Goal: Task Accomplishment & Management: Use online tool/utility

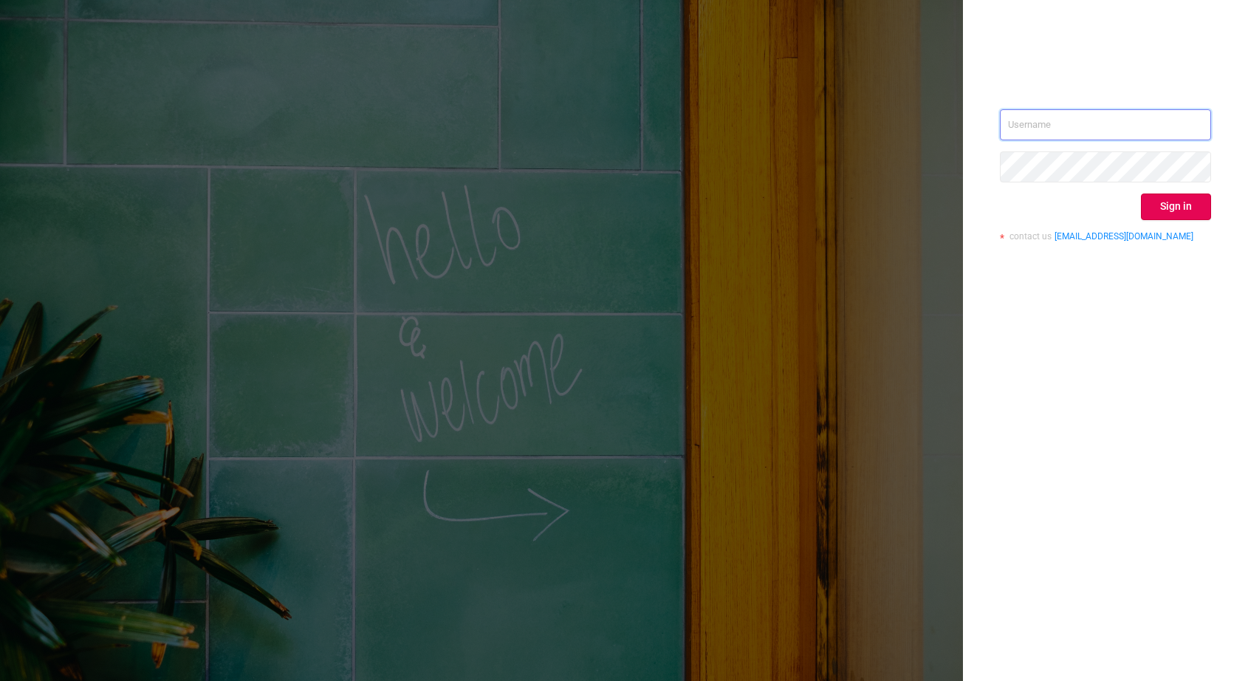
click at [1155, 112] on input "text" at bounding box center [1105, 124] width 211 height 31
type input "[EMAIL_ADDRESS][DOMAIN_NAME]"
click at [1195, 211] on button "Sign in" at bounding box center [1176, 206] width 70 height 27
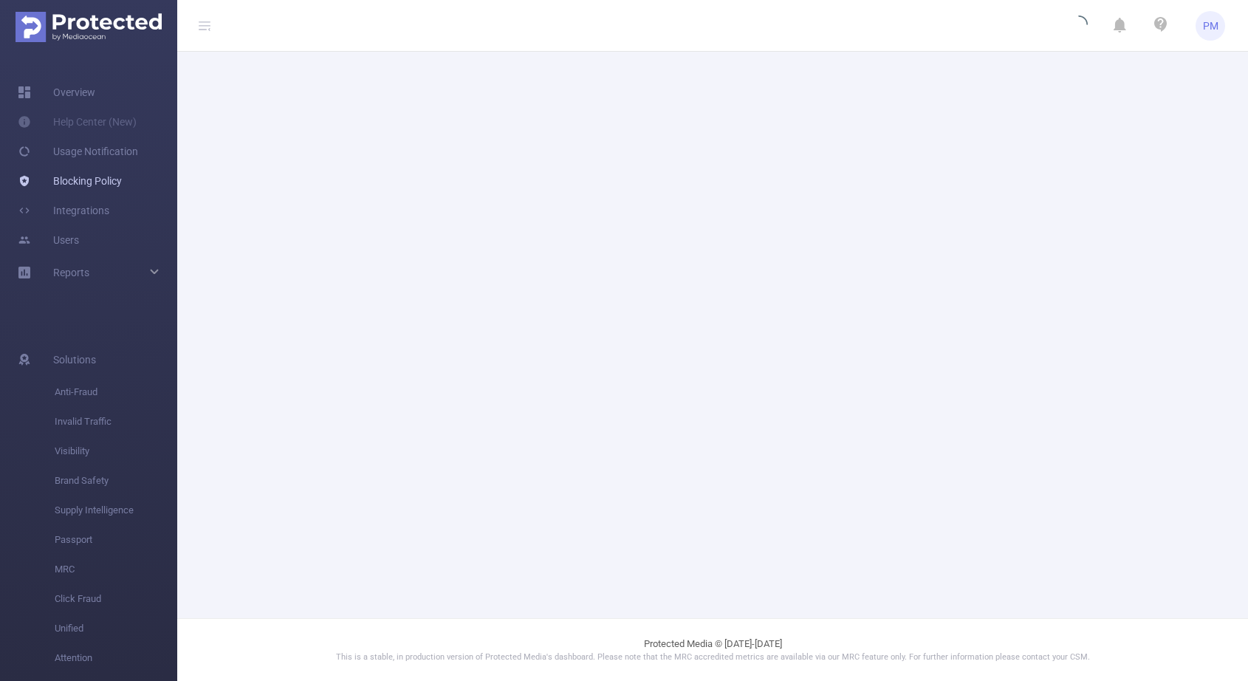
click at [108, 182] on link "Blocking Policy" at bounding box center [70, 181] width 104 height 30
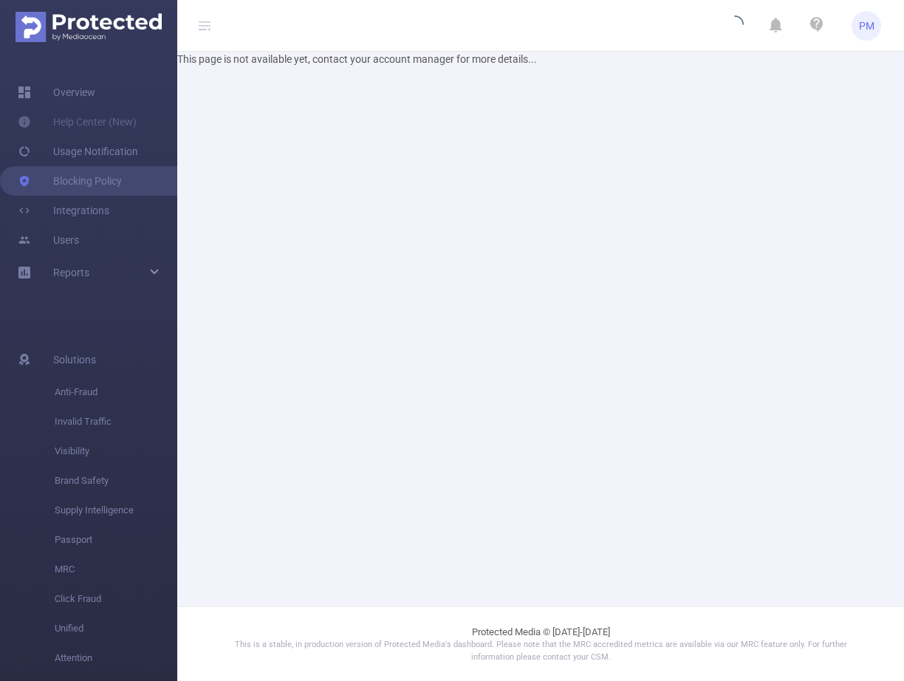
click at [886, 26] on body "PM Overview Help Center (New) Usage Notification Blocking Policy Integrations U…" at bounding box center [452, 340] width 904 height 681
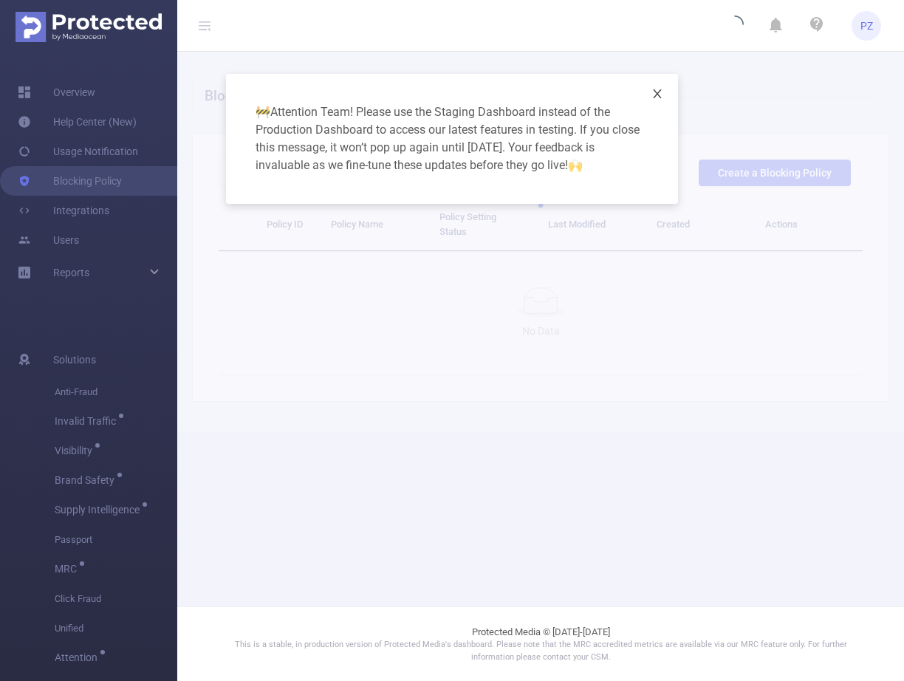
click at [659, 85] on span "Close" at bounding box center [657, 94] width 41 height 41
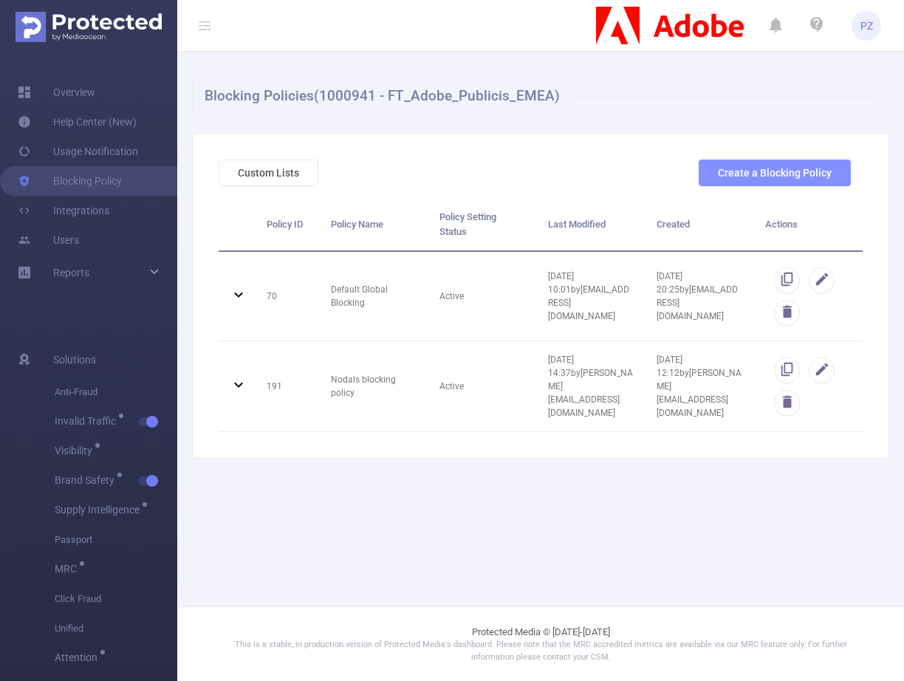
click at [799, 167] on button "Create a Blocking Policy" at bounding box center [775, 173] width 152 height 27
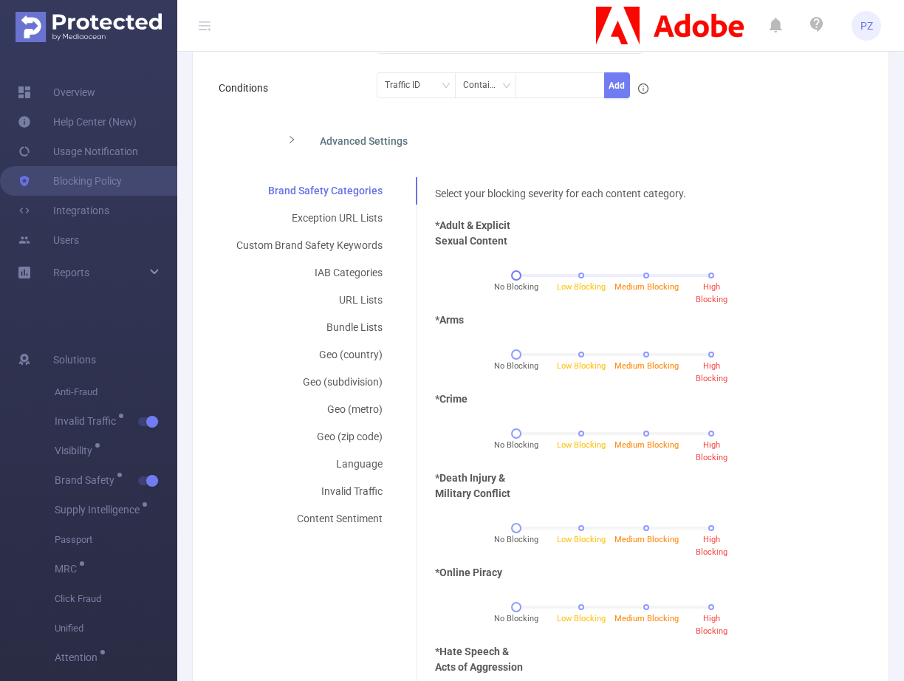
scroll to position [218, 0]
click at [345, 497] on div "Invalid Traffic" at bounding box center [310, 492] width 182 height 27
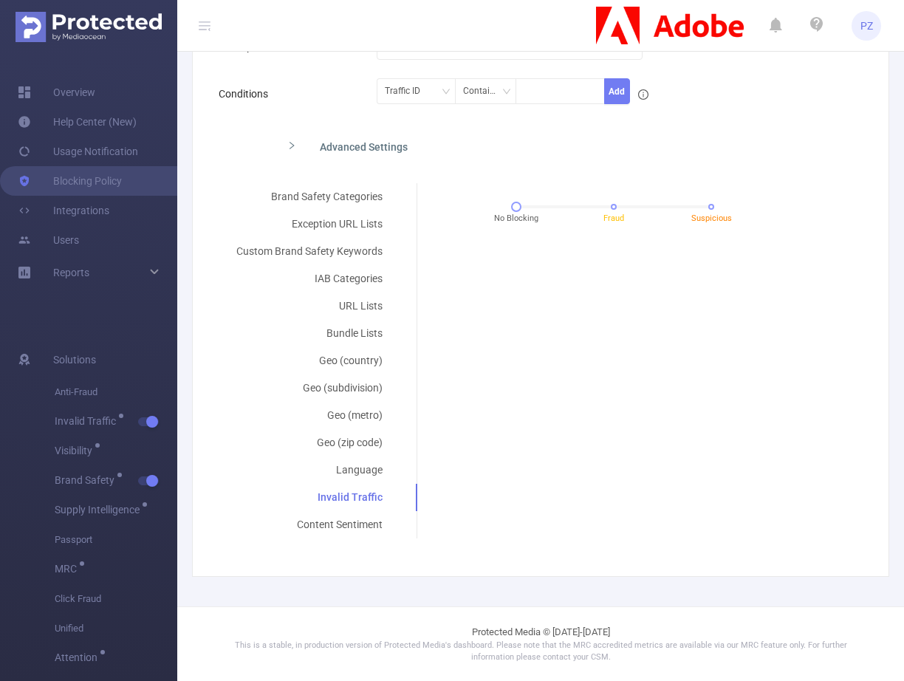
click at [363, 171] on form "Policy Name FT_Adobe_Publicis_EMEA's Blocking Policy Description Conditions Tra…" at bounding box center [535, 261] width 632 height 554
click at [363, 184] on div "Brand Safety Categories" at bounding box center [310, 196] width 182 height 27
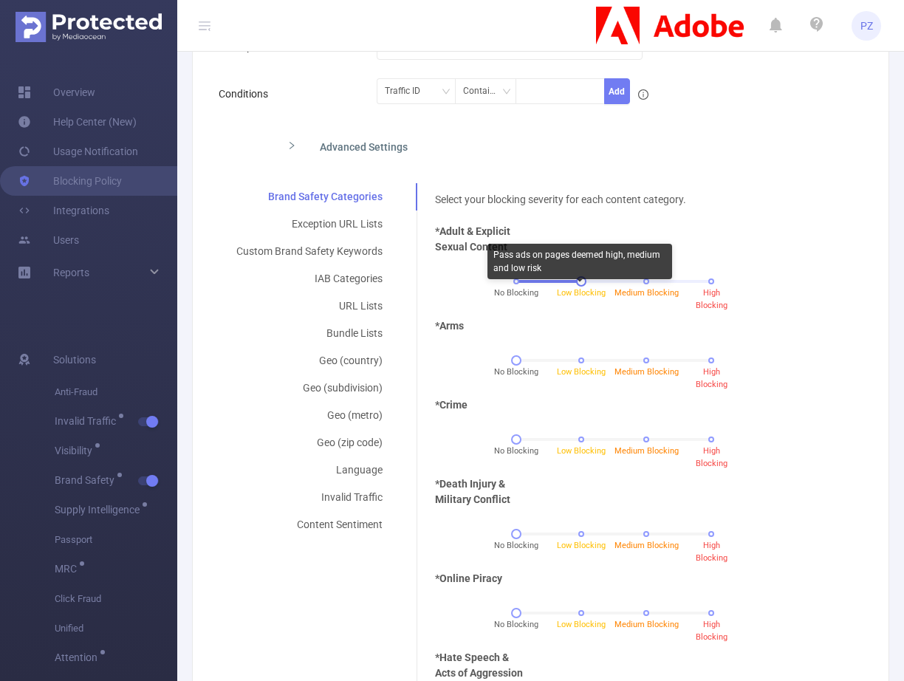
click at [575, 288] on span "Low Blocking" at bounding box center [581, 293] width 49 height 10
click at [644, 291] on span "Medium Blocking" at bounding box center [646, 293] width 64 height 10
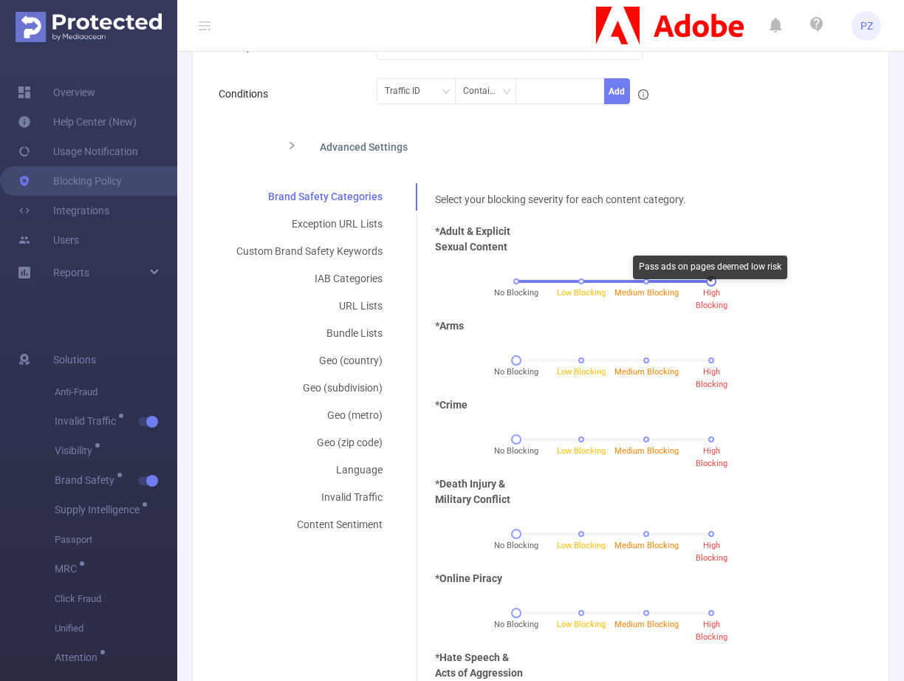
click at [702, 292] on span "High Blocking" at bounding box center [712, 299] width 32 height 22
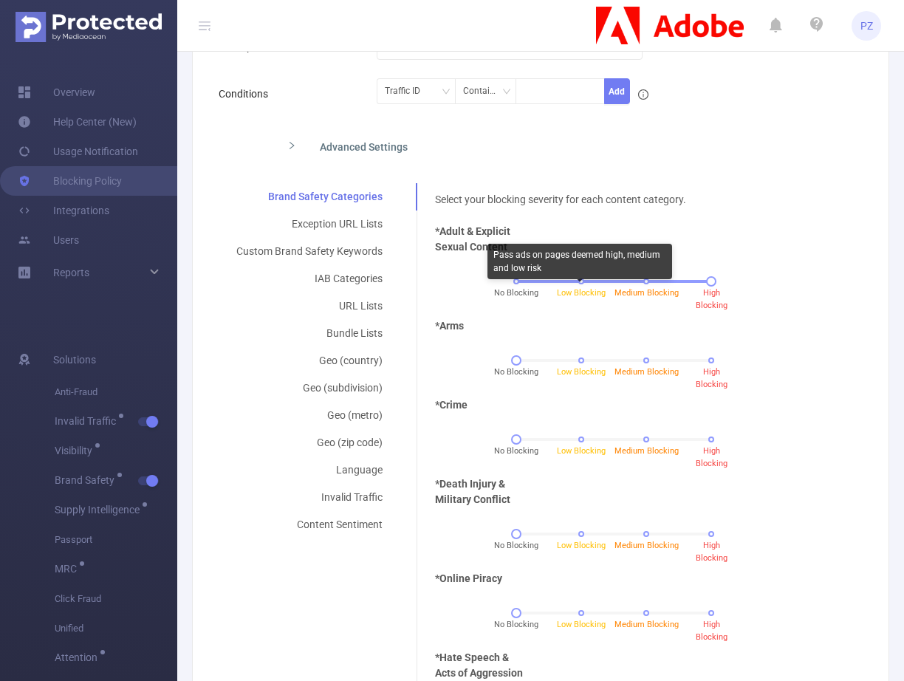
click at [538, 284] on div "Pass ads on pages deemed high, medium and low risk" at bounding box center [579, 264] width 185 height 41
click at [506, 287] on span "No Blocking" at bounding box center [516, 293] width 44 height 13
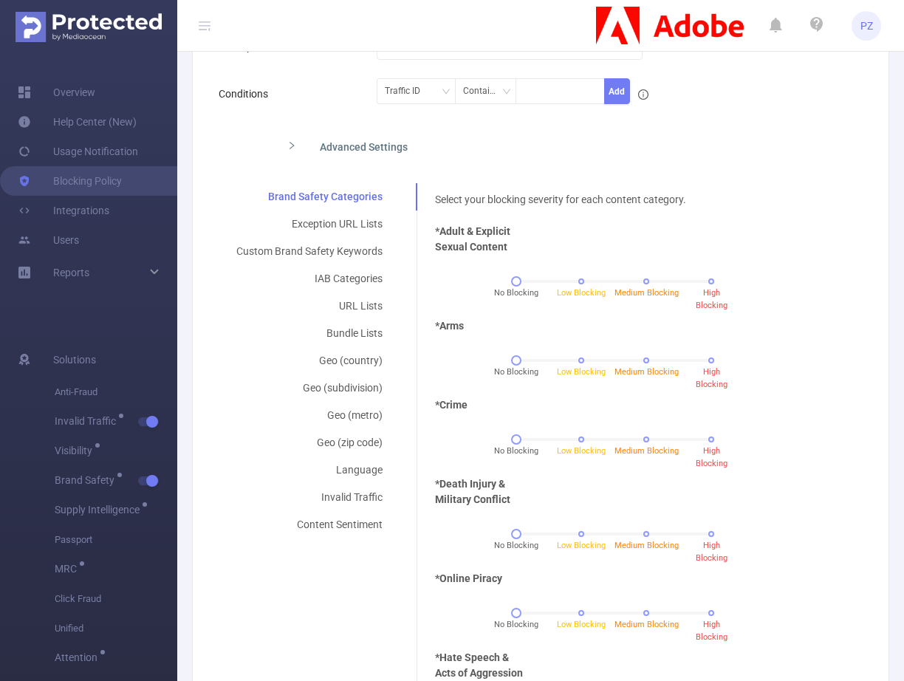
click at [712, 277] on div "No Blocking Low Blocking Medium Blocking High Blocking" at bounding box center [613, 287] width 369 height 40
click at [710, 281] on div "No Blocking Low Blocking Medium Blocking High Blocking" at bounding box center [613, 281] width 195 height 9
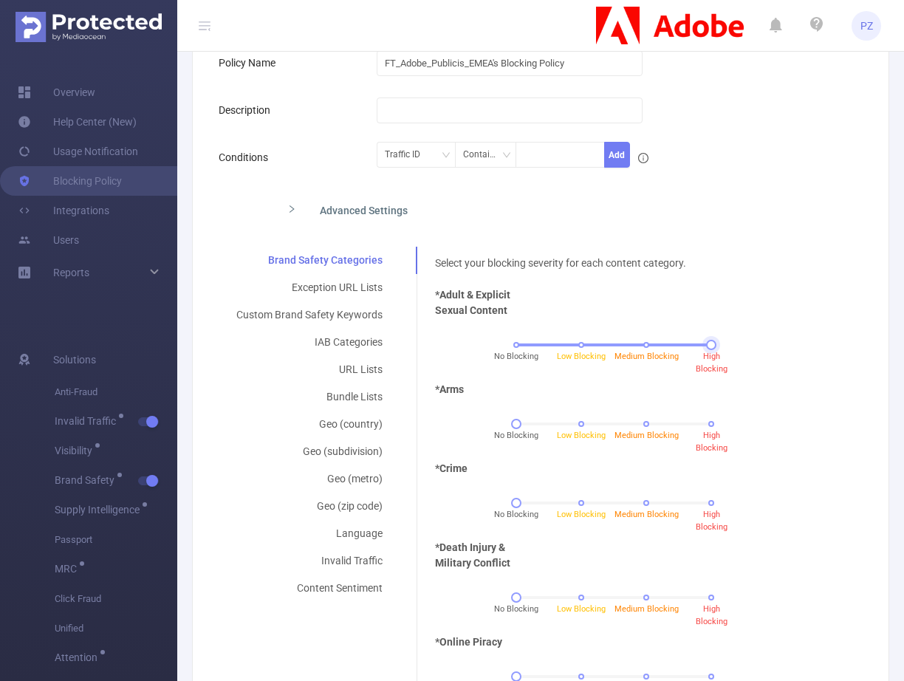
scroll to position [144, 0]
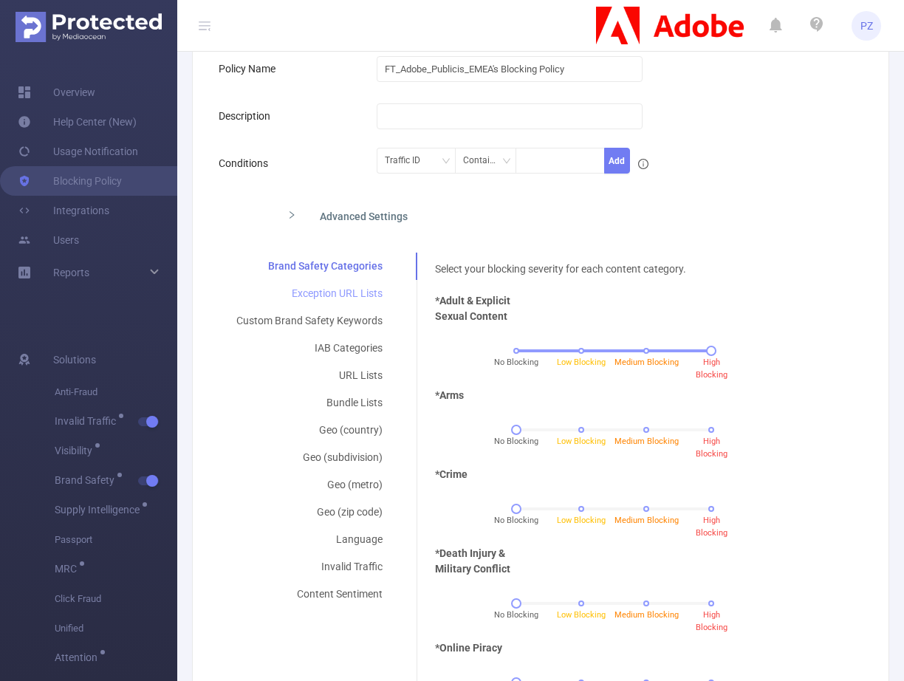
click at [374, 284] on div "Exception URL Lists" at bounding box center [310, 293] width 182 height 27
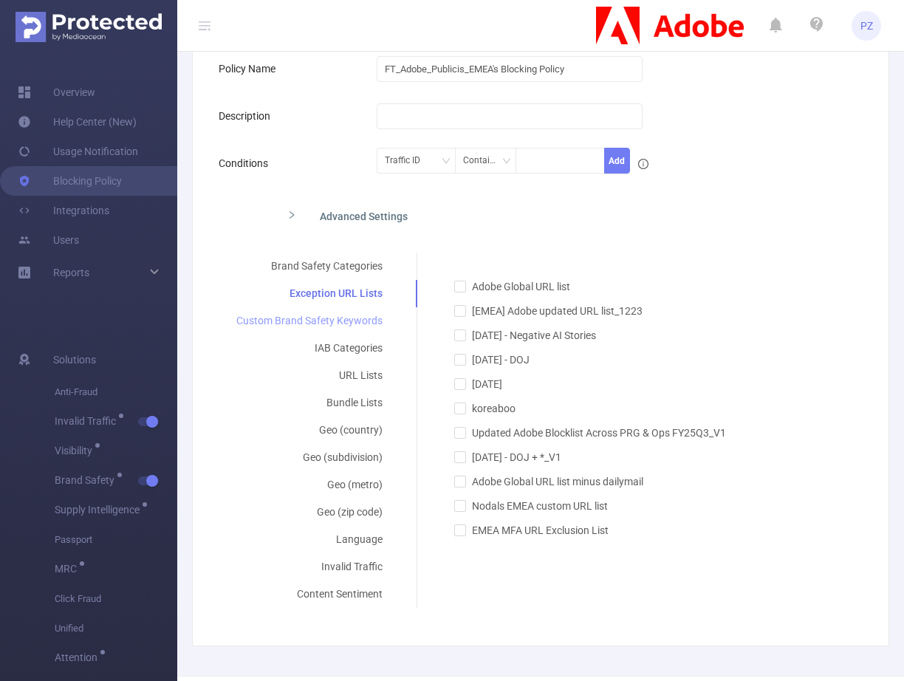
click at [376, 320] on div "Custom Brand Safety Keywords" at bounding box center [310, 320] width 182 height 27
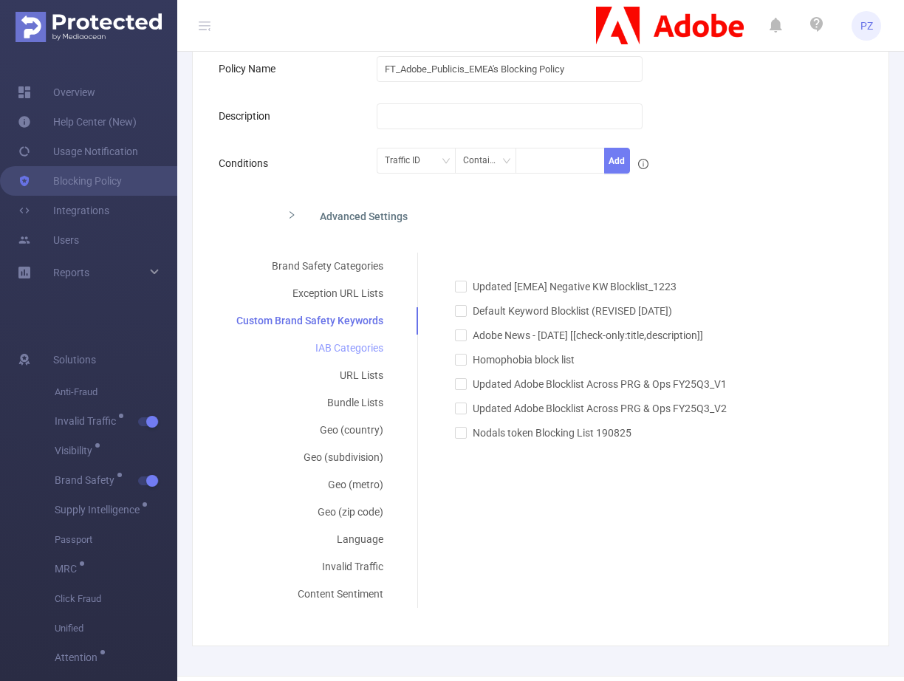
click at [388, 346] on div "IAB Categories" at bounding box center [310, 348] width 182 height 27
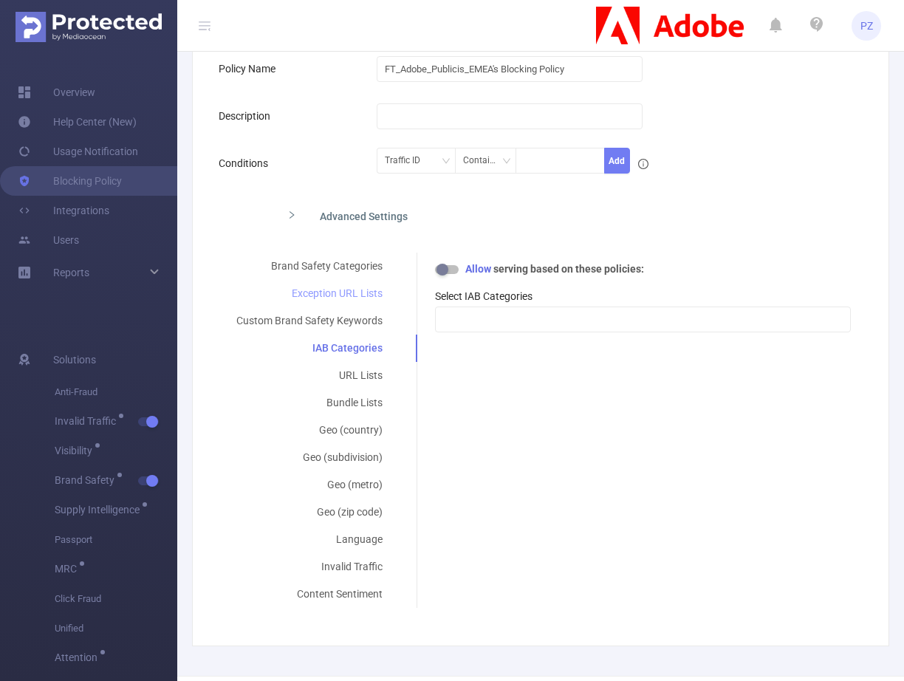
click at [369, 289] on div "Exception URL Lists" at bounding box center [310, 293] width 182 height 27
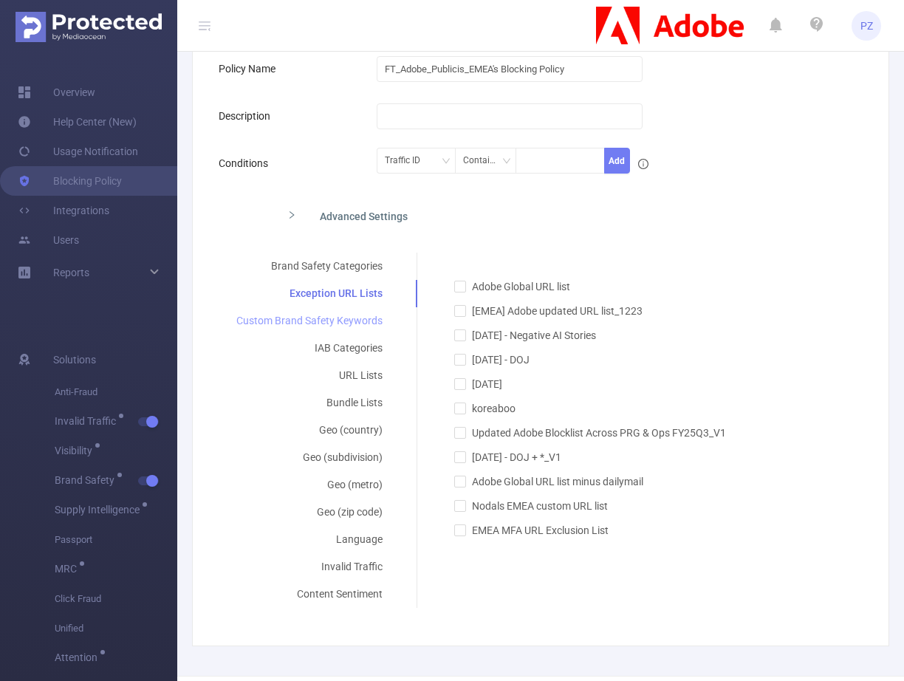
click at [361, 321] on div "Custom Brand Safety Keywords" at bounding box center [310, 320] width 182 height 27
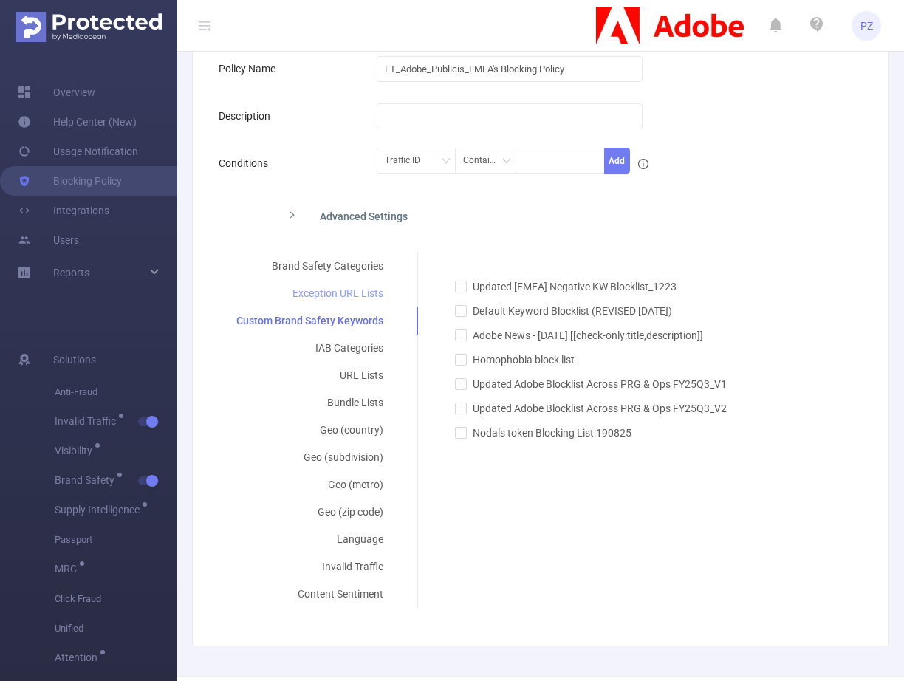
click at [385, 295] on div "Exception URL Lists" at bounding box center [310, 293] width 182 height 27
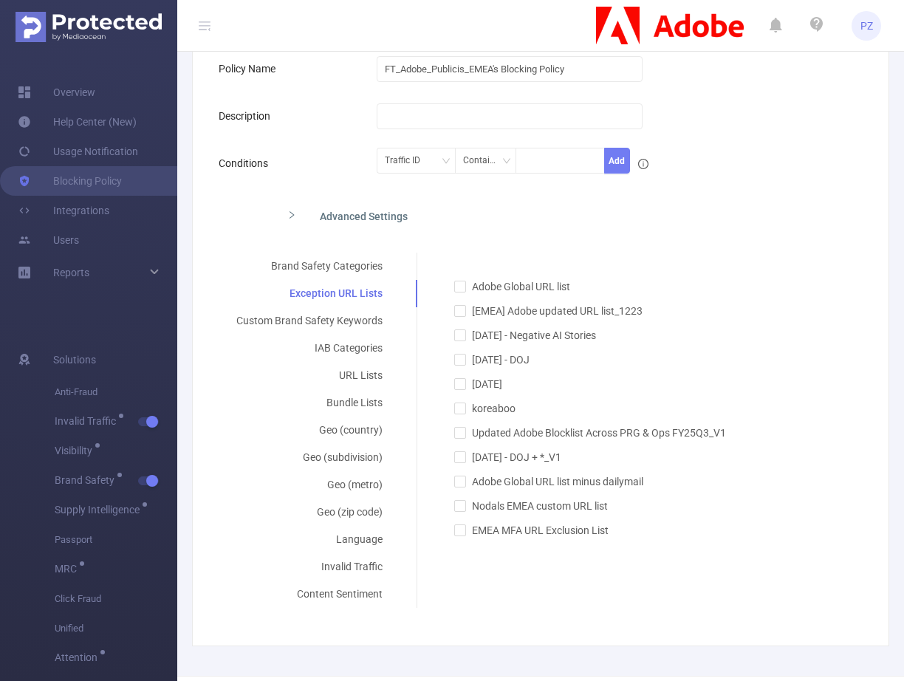
click at [343, 204] on div "Advanced Settings" at bounding box center [465, 214] width 380 height 31
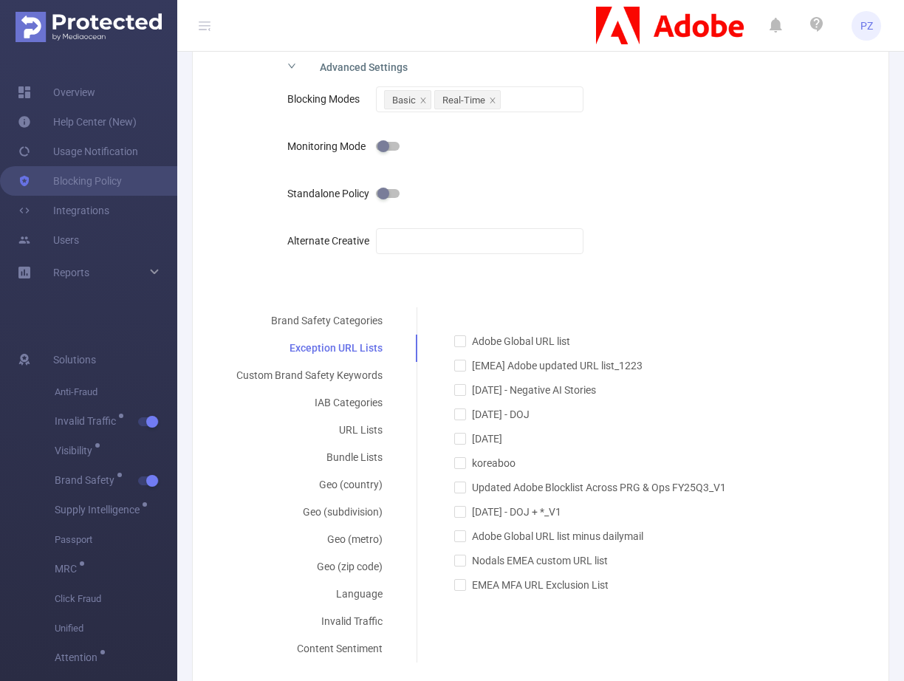
scroll to position [283, 0]
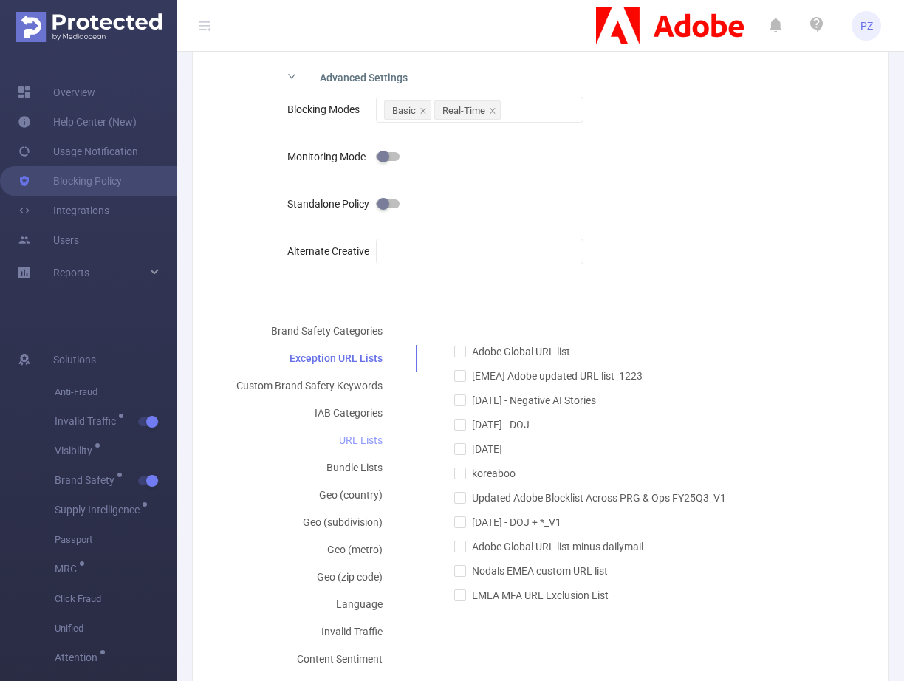
click at [359, 427] on div "URL Lists" at bounding box center [310, 440] width 182 height 27
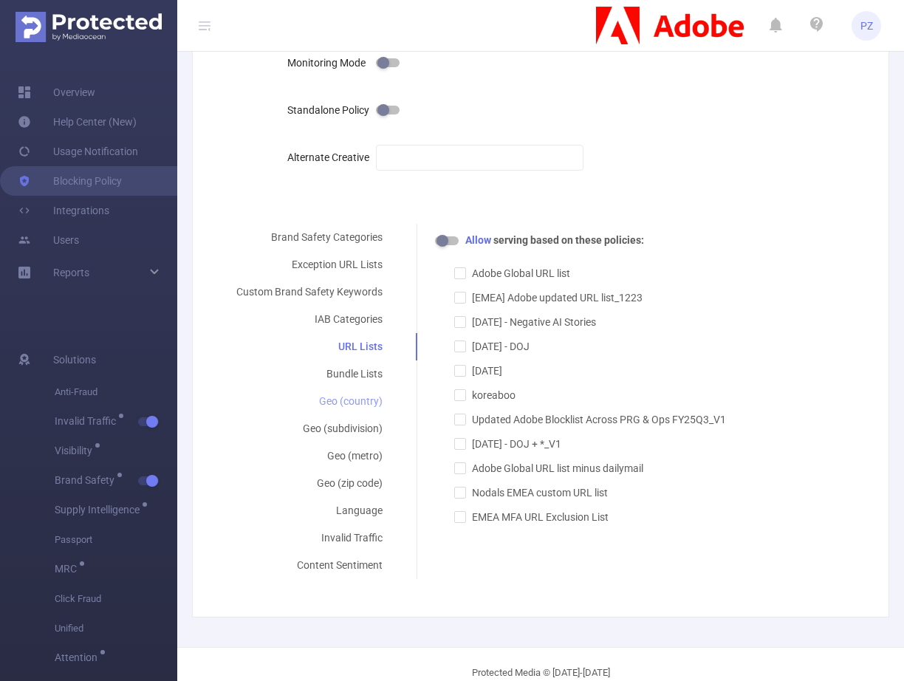
scroll to position [378, 0]
click at [450, 238] on button "button" at bounding box center [447, 239] width 24 height 9
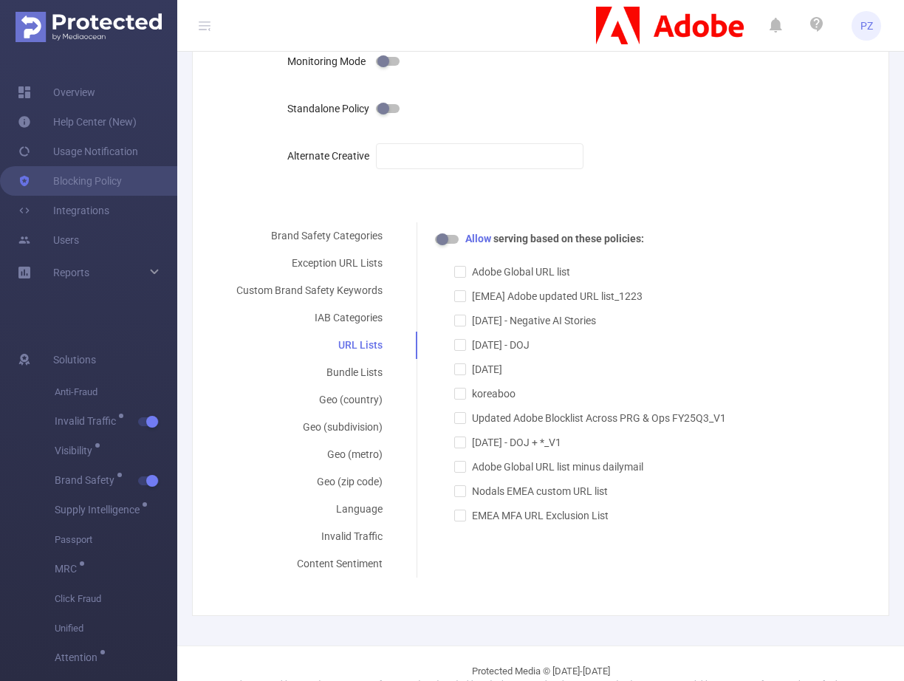
click at [450, 238] on button "button" at bounding box center [447, 239] width 24 height 9
click at [343, 265] on div "Exception URL Lists" at bounding box center [310, 263] width 182 height 27
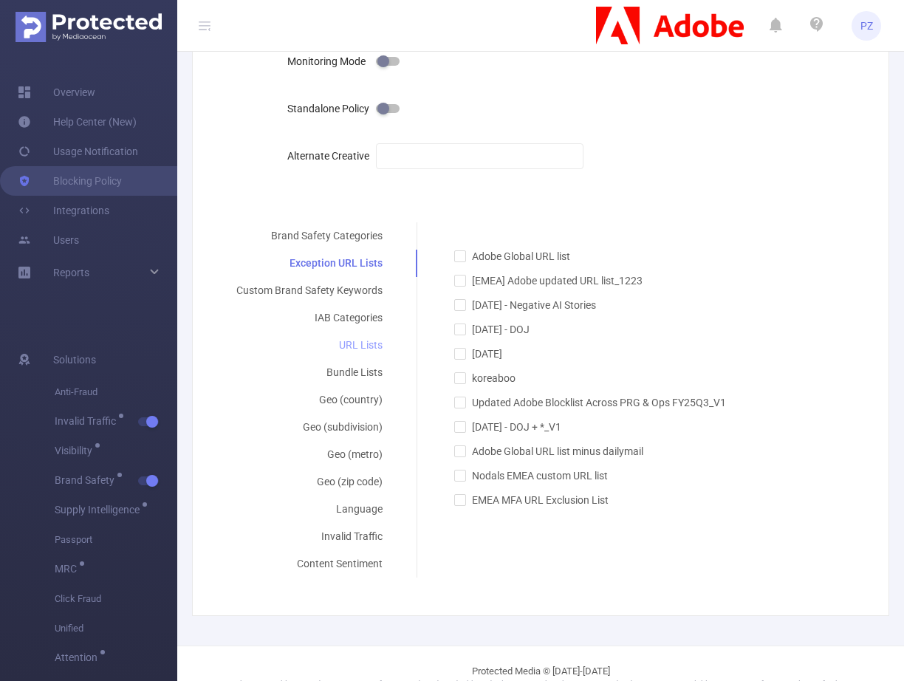
click at [360, 340] on div "URL Lists" at bounding box center [310, 345] width 182 height 27
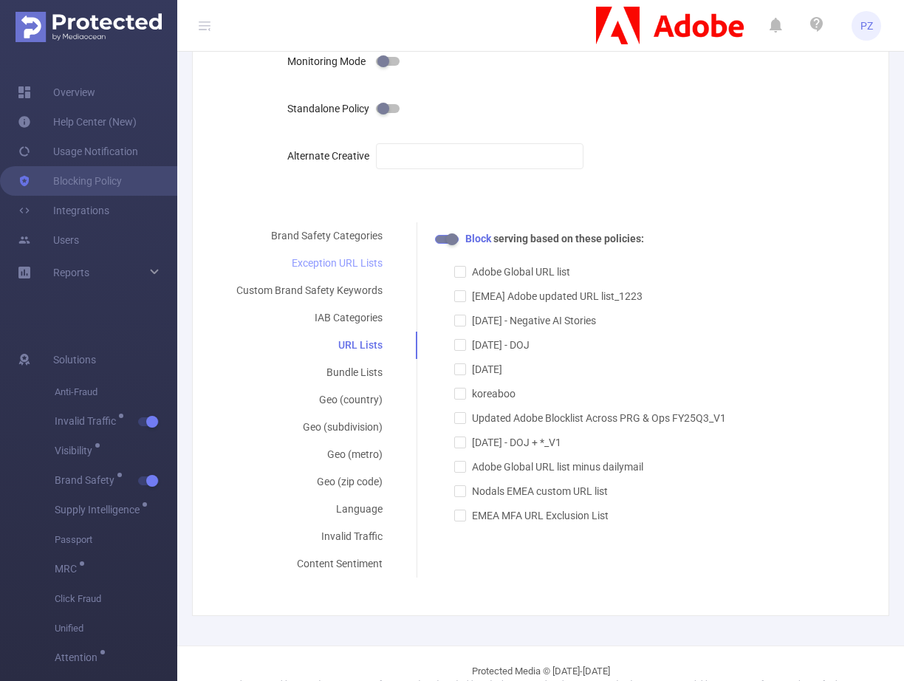
click at [377, 263] on div "Exception URL Lists" at bounding box center [310, 263] width 182 height 27
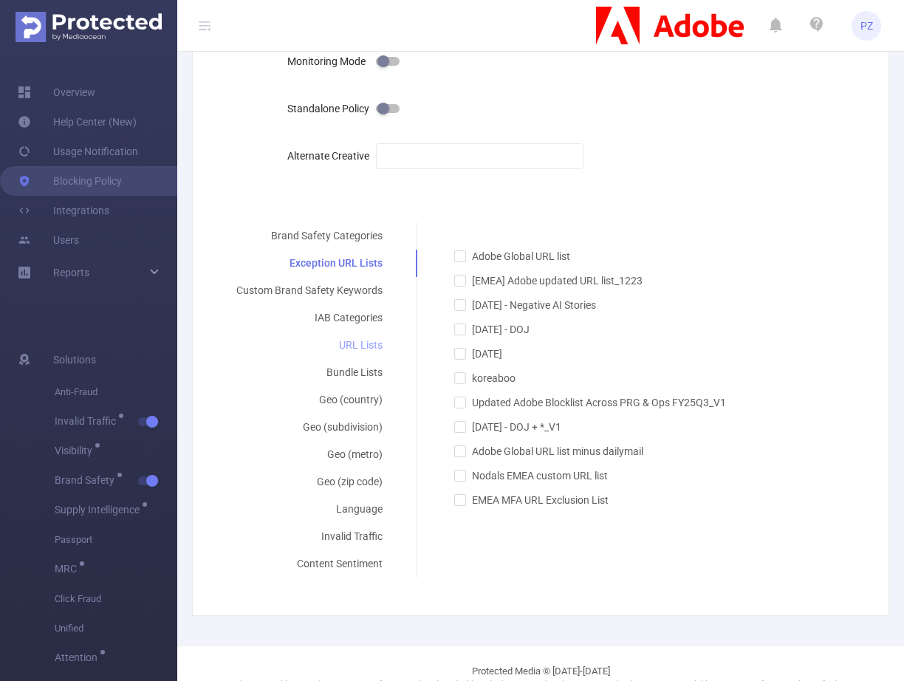
click at [379, 338] on div "URL Lists" at bounding box center [310, 345] width 182 height 27
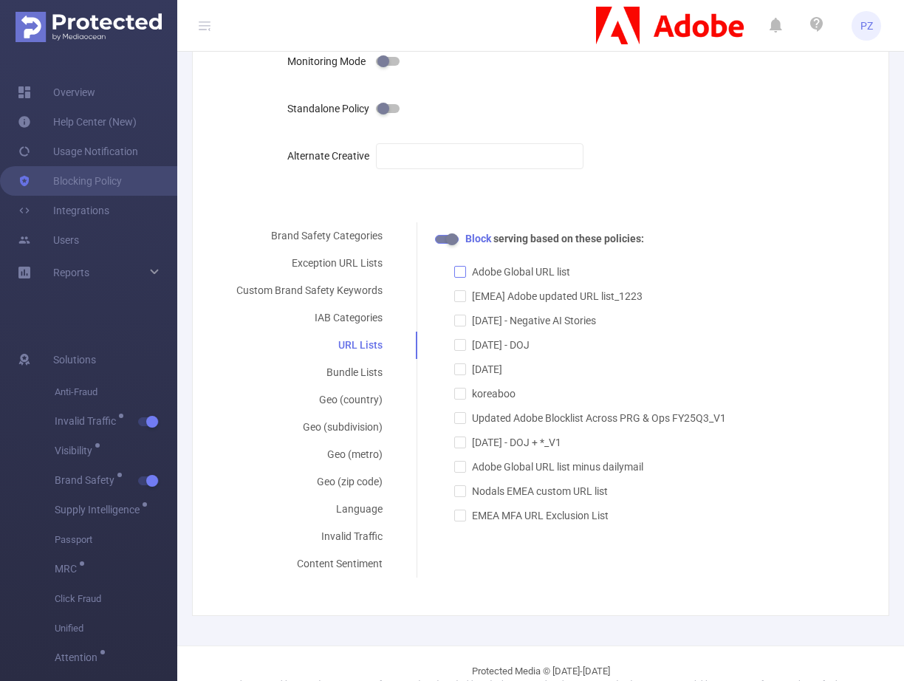
click at [464, 273] on span at bounding box center [460, 272] width 12 height 12
click at [464, 273] on input "Adobe Global URL list" at bounding box center [459, 271] width 10 height 10
checkbox input "true"
click at [462, 303] on label "[EMEA] Adobe updated URL list_1223" at bounding box center [593, 292] width 278 height 24
click at [462, 301] on input "[EMEA] Adobe updated URL list_1223" at bounding box center [459, 295] width 10 height 10
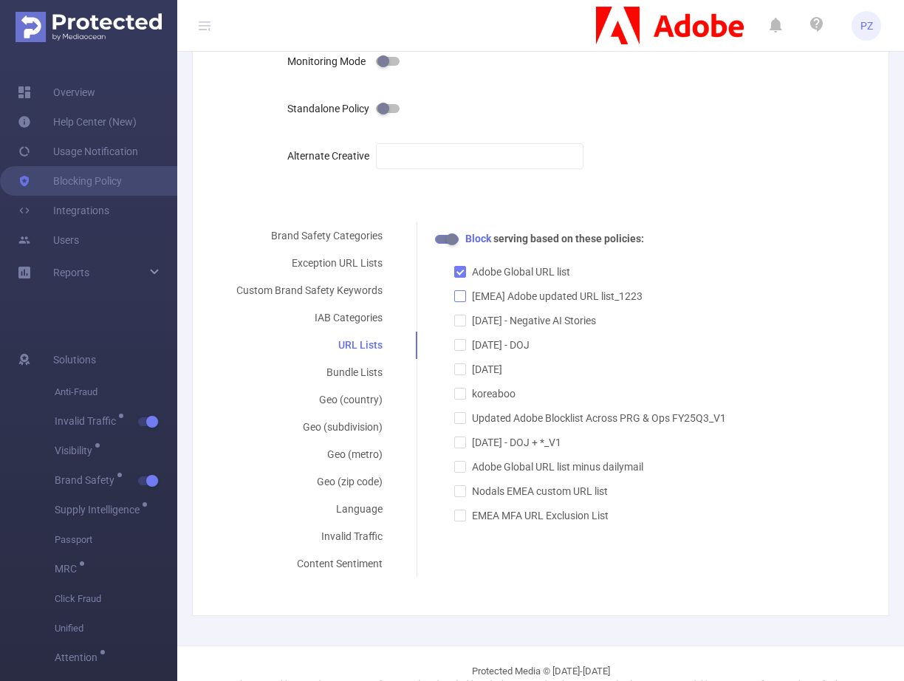
checkbox input "true"
click at [467, 323] on span "[DATE] - Negative AI Stories" at bounding box center [534, 321] width 136 height 12
click at [465, 323] on input "[DATE] - Negative AI Stories" at bounding box center [459, 320] width 10 height 10
checkbox input "true"
click at [359, 258] on div "Exception URL Lists" at bounding box center [310, 263] width 182 height 27
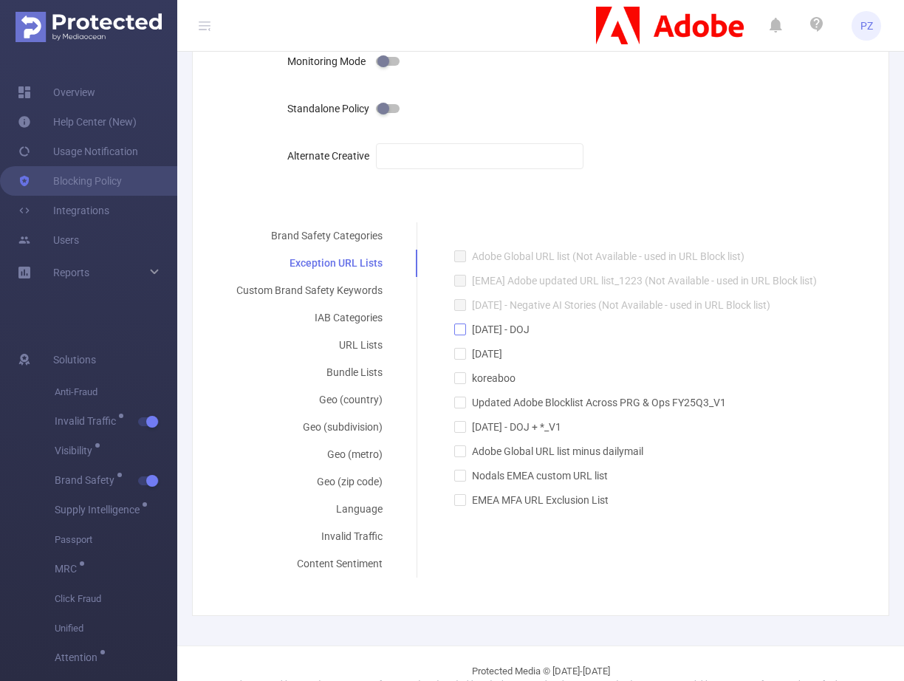
click at [466, 318] on label "[DATE] - DOJ" at bounding box center [638, 325] width 369 height 24
click at [465, 323] on input "[DATE] - DOJ" at bounding box center [459, 328] width 10 height 10
checkbox input "true"
click at [343, 351] on div "URL Lists" at bounding box center [310, 345] width 182 height 27
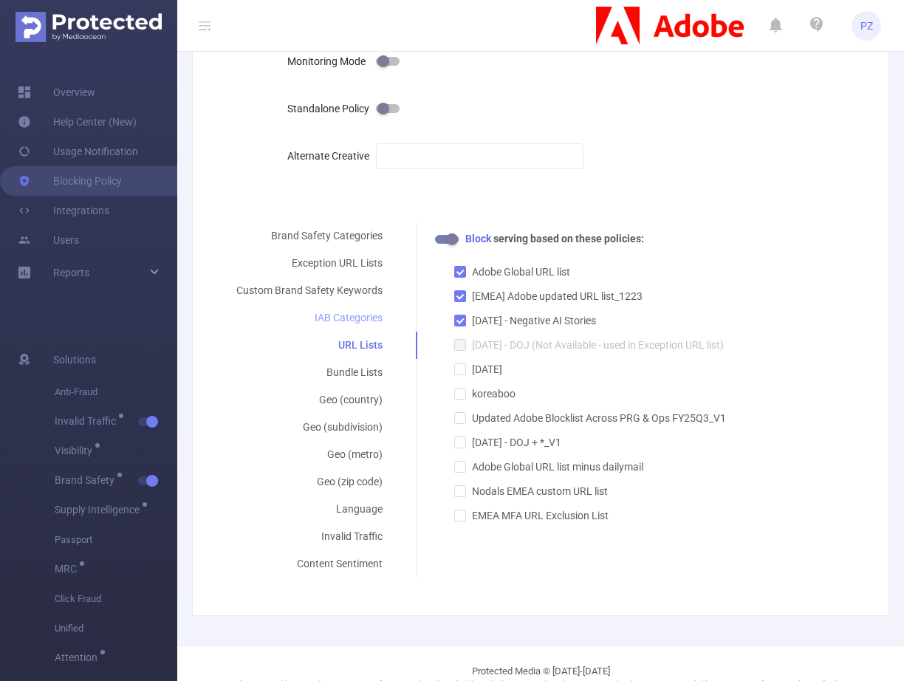
click at [364, 315] on div "IAB Categories" at bounding box center [310, 317] width 182 height 27
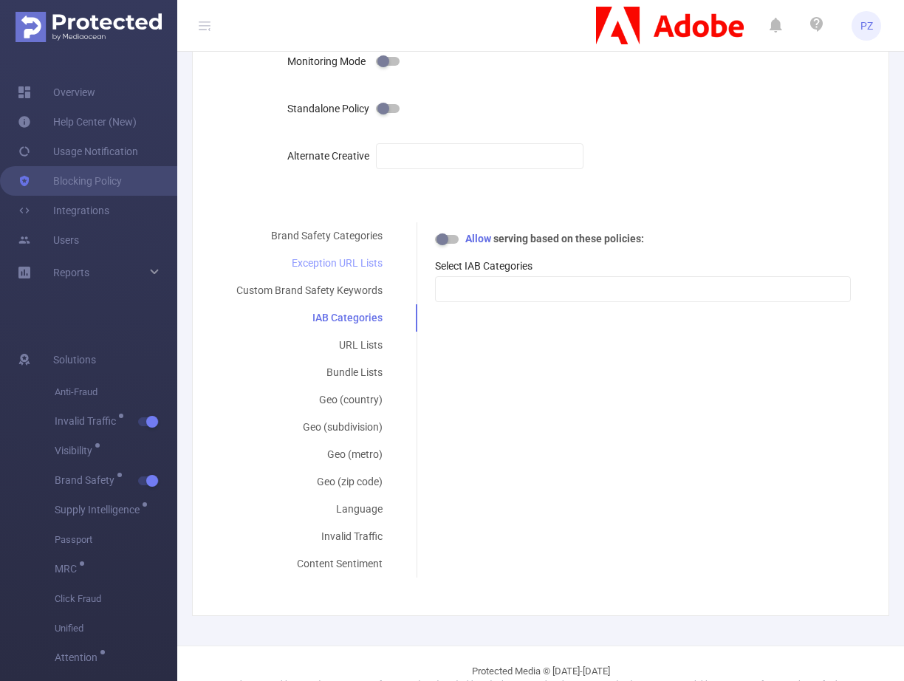
click at [343, 264] on div "Exception URL Lists" at bounding box center [310, 263] width 182 height 27
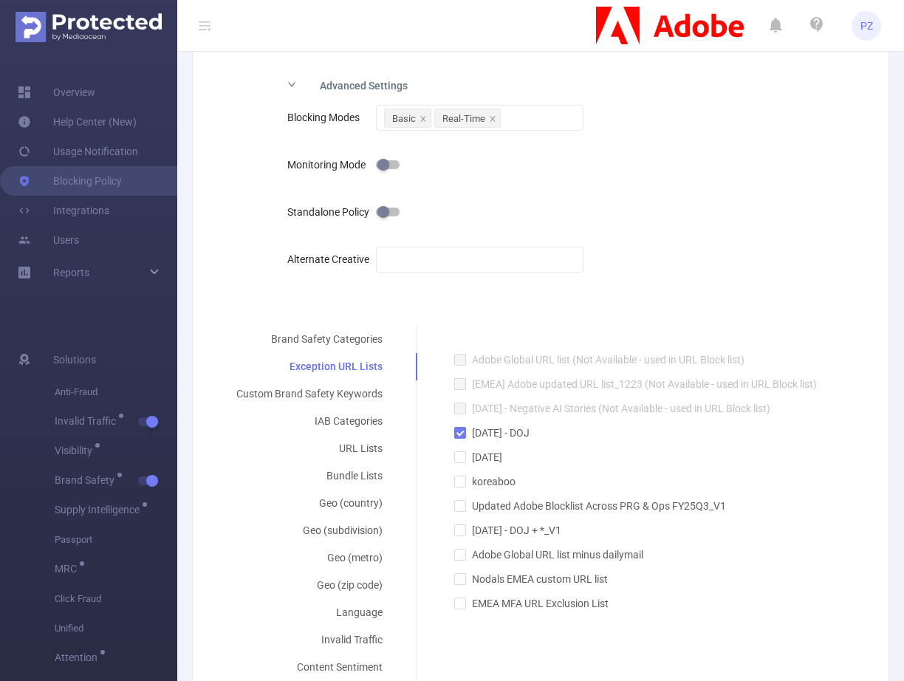
scroll to position [264, 0]
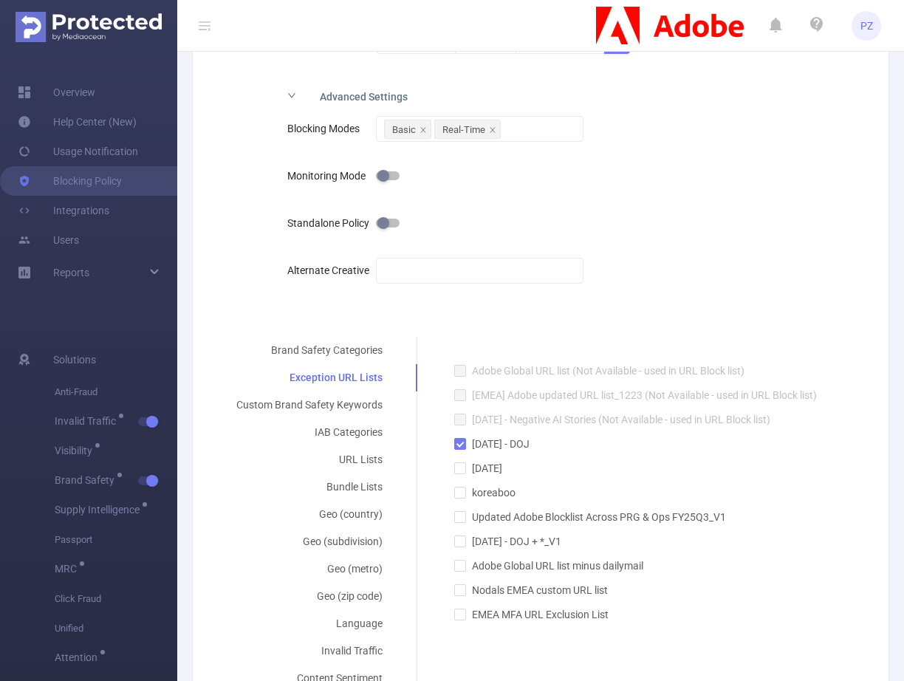
click at [360, 89] on div "Advanced Settings" at bounding box center [465, 95] width 380 height 31
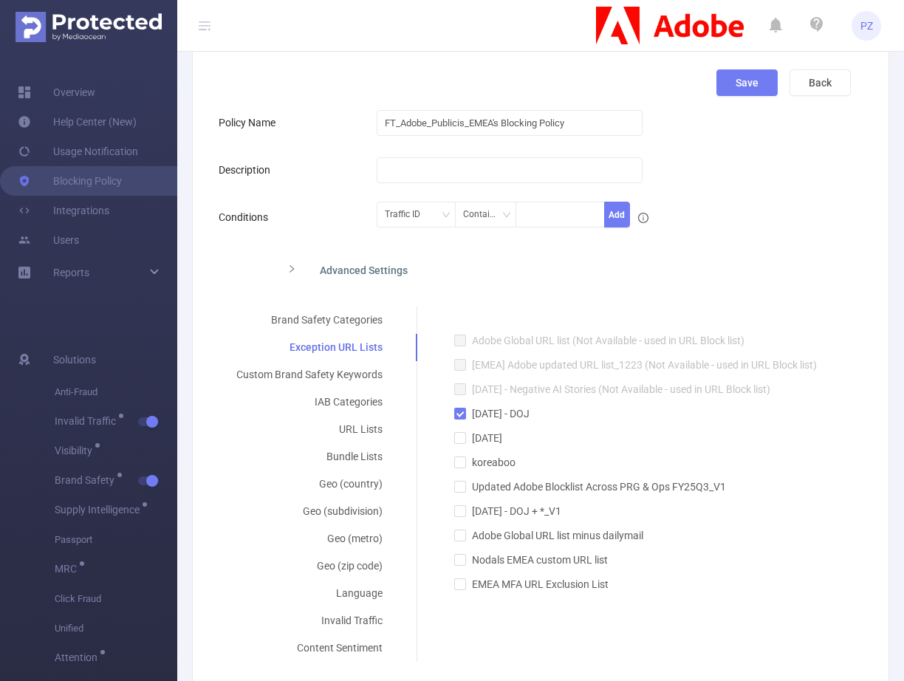
scroll to position [95, 0]
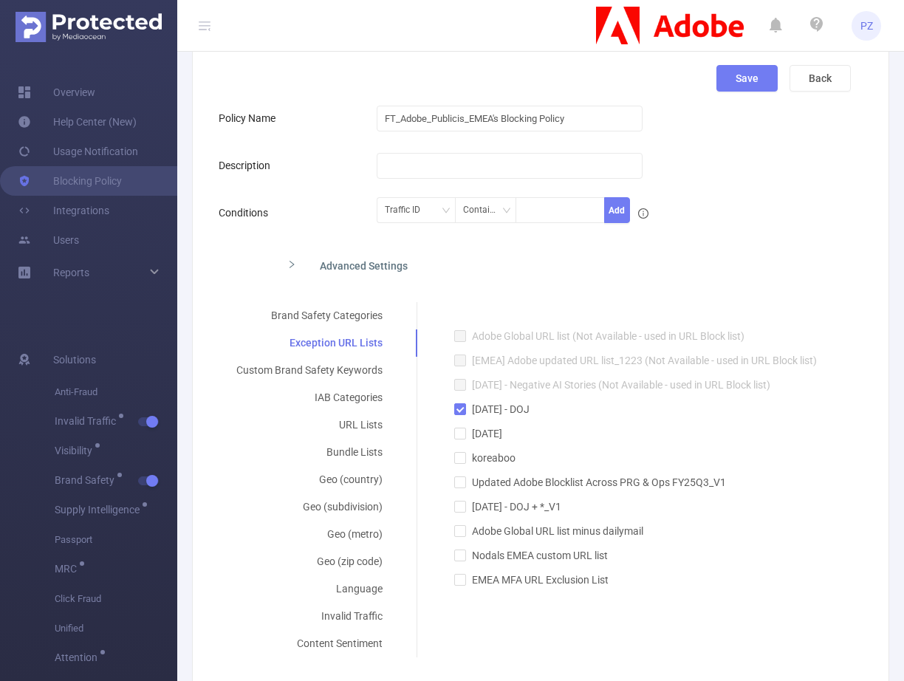
click at [396, 272] on div "Advanced Settings" at bounding box center [465, 264] width 380 height 31
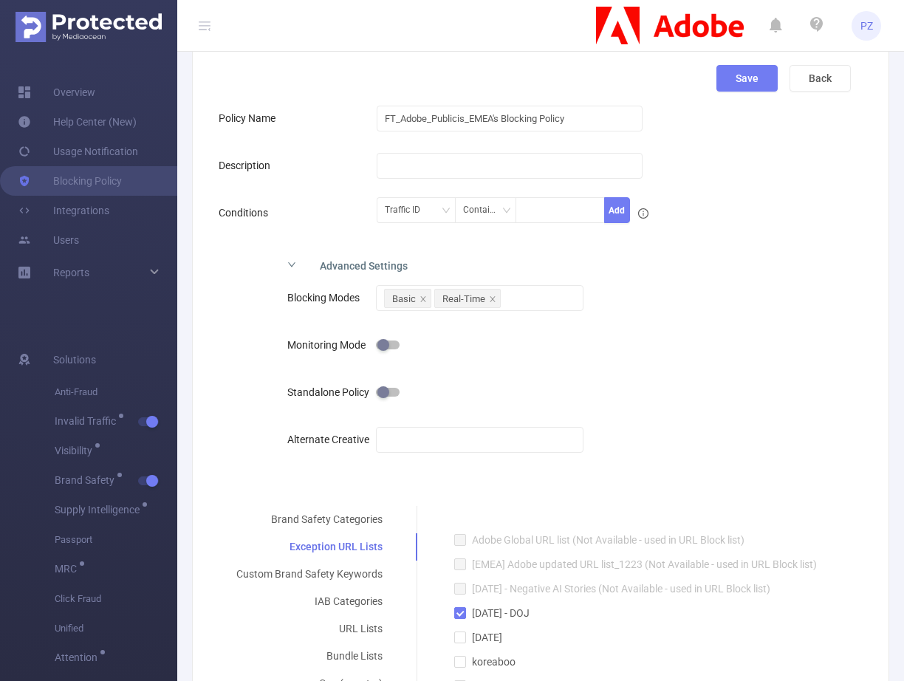
click at [350, 388] on label "Standalone Policy" at bounding box center [331, 392] width 89 height 12
click at [338, 397] on label "Standalone Policy" at bounding box center [331, 392] width 89 height 12
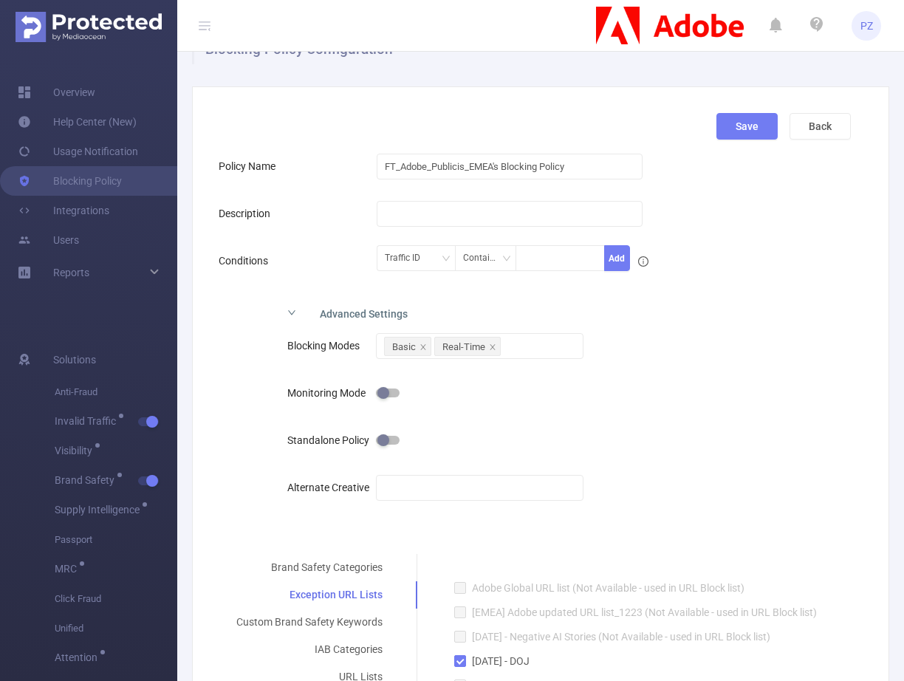
click at [815, 27] on icon at bounding box center [816, 24] width 13 height 15
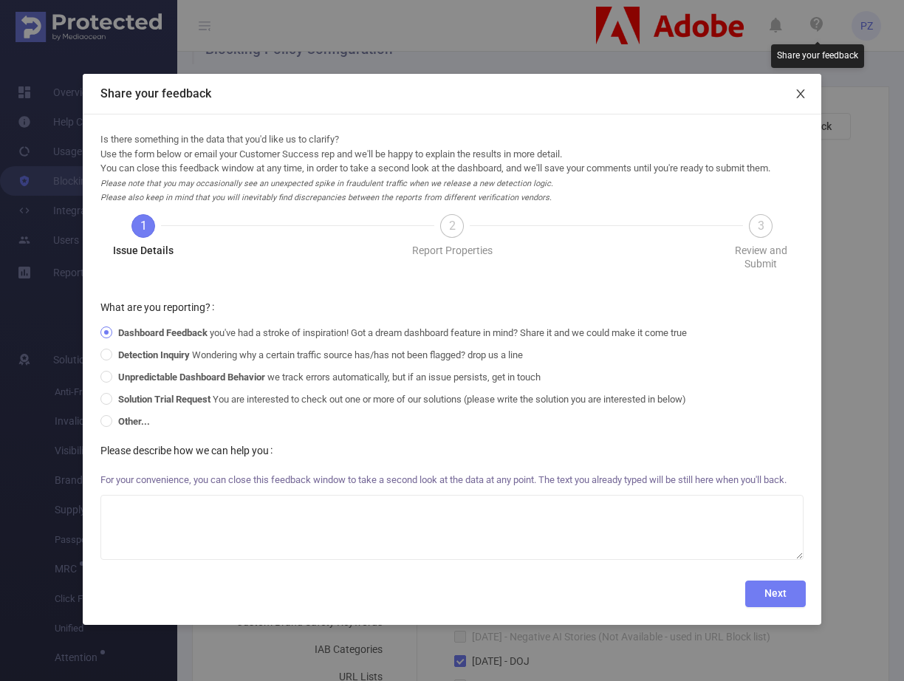
click at [805, 98] on icon "icon: close" at bounding box center [801, 94] width 12 height 12
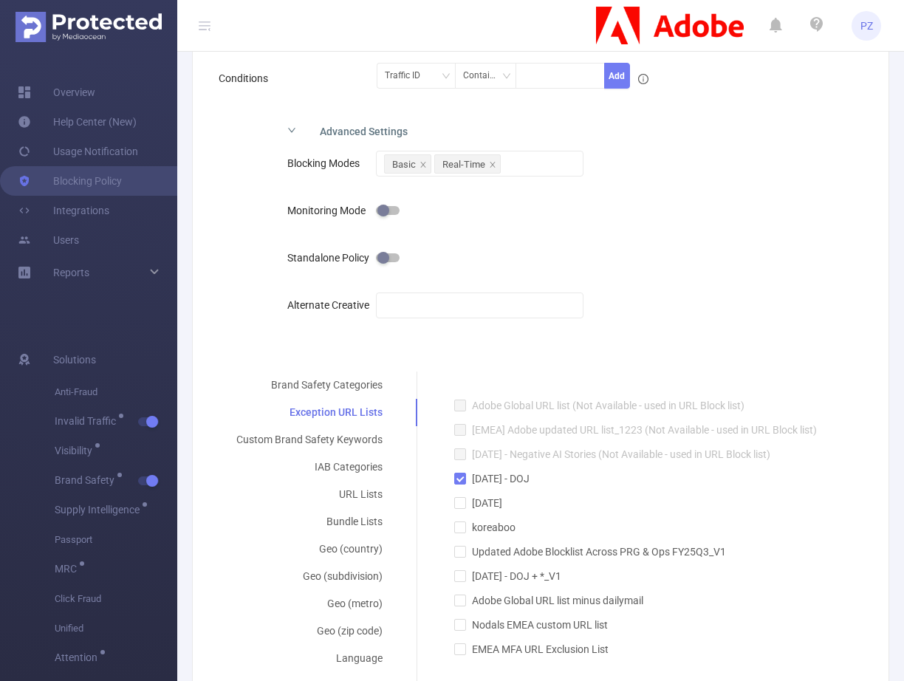
scroll to position [222, 0]
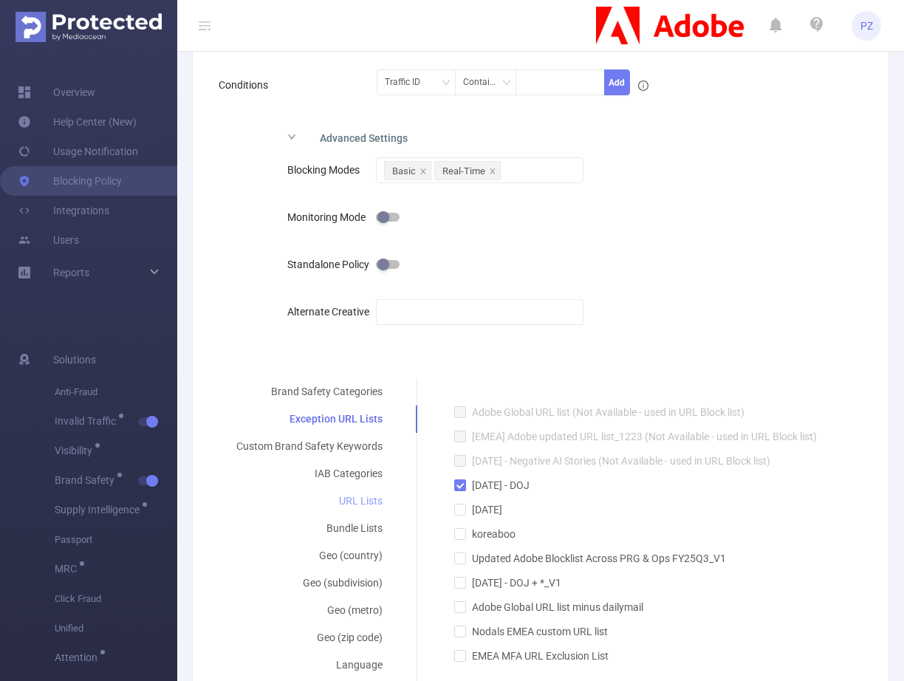
click at [360, 496] on div "URL Lists" at bounding box center [310, 500] width 182 height 27
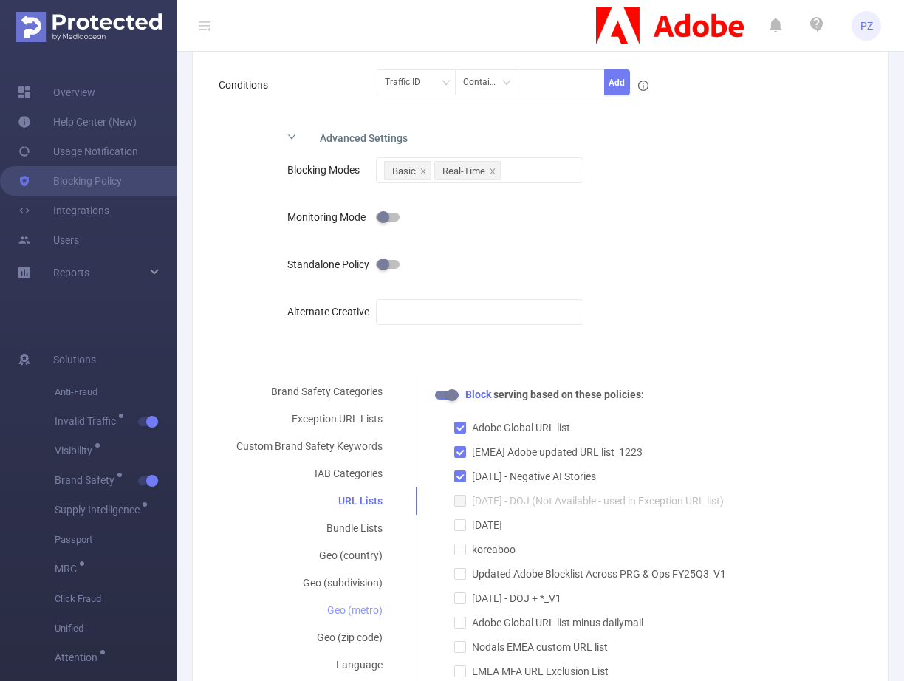
click at [359, 602] on div "Geo (metro)" at bounding box center [310, 610] width 182 height 27
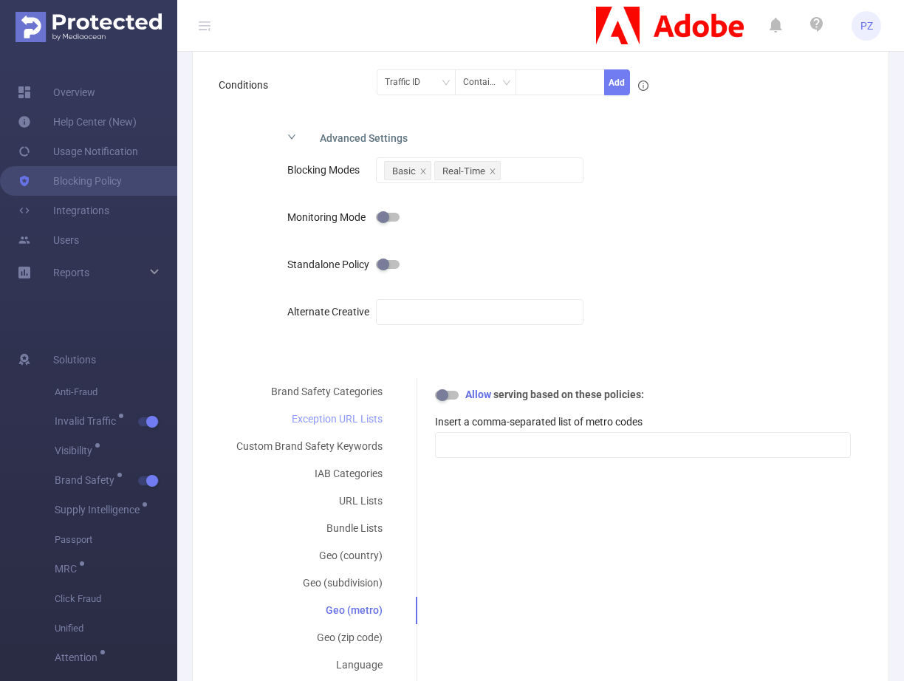
click at [351, 428] on div "Exception URL Lists" at bounding box center [310, 418] width 182 height 27
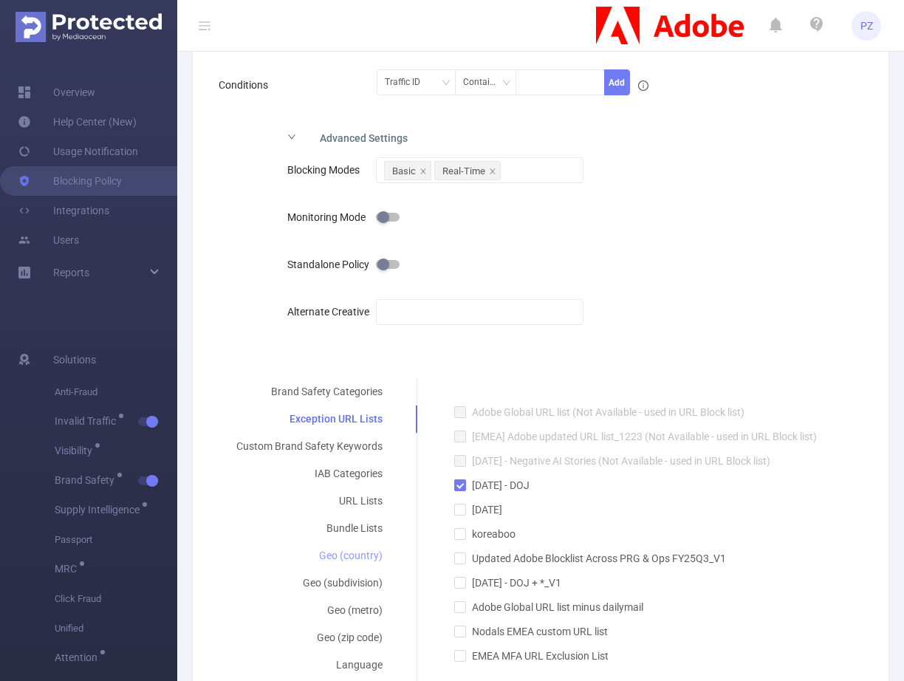
click at [351, 562] on div "Geo (country)" at bounding box center [310, 555] width 182 height 27
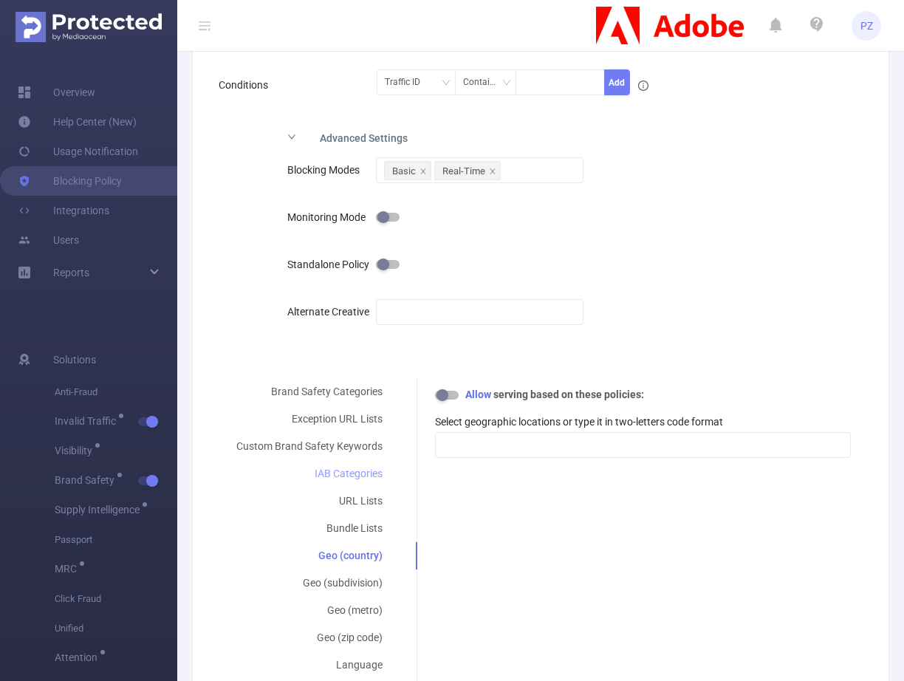
click at [356, 470] on div "IAB Categories" at bounding box center [310, 473] width 182 height 27
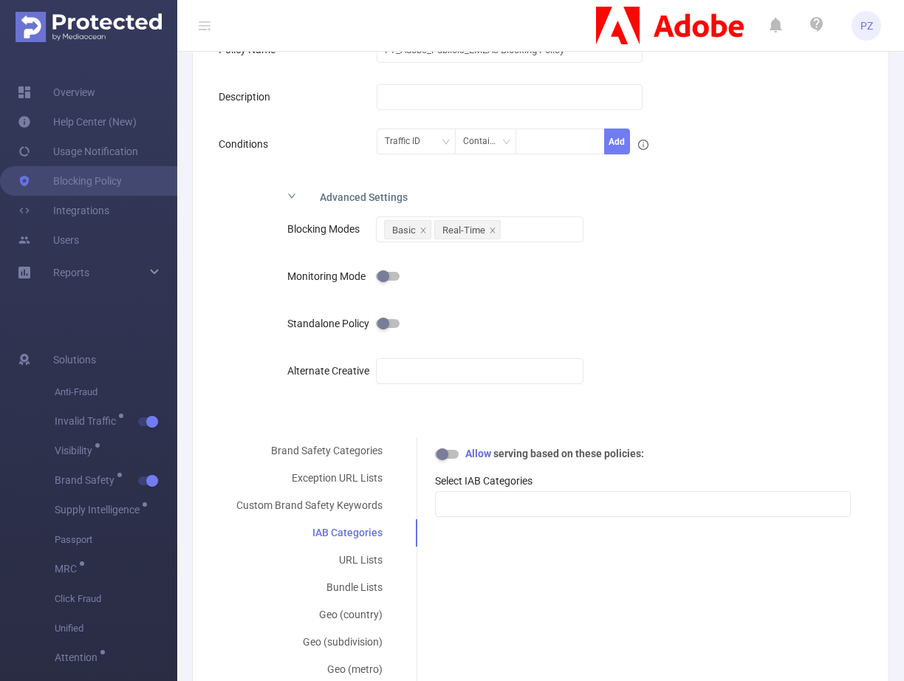
scroll to position [170, 0]
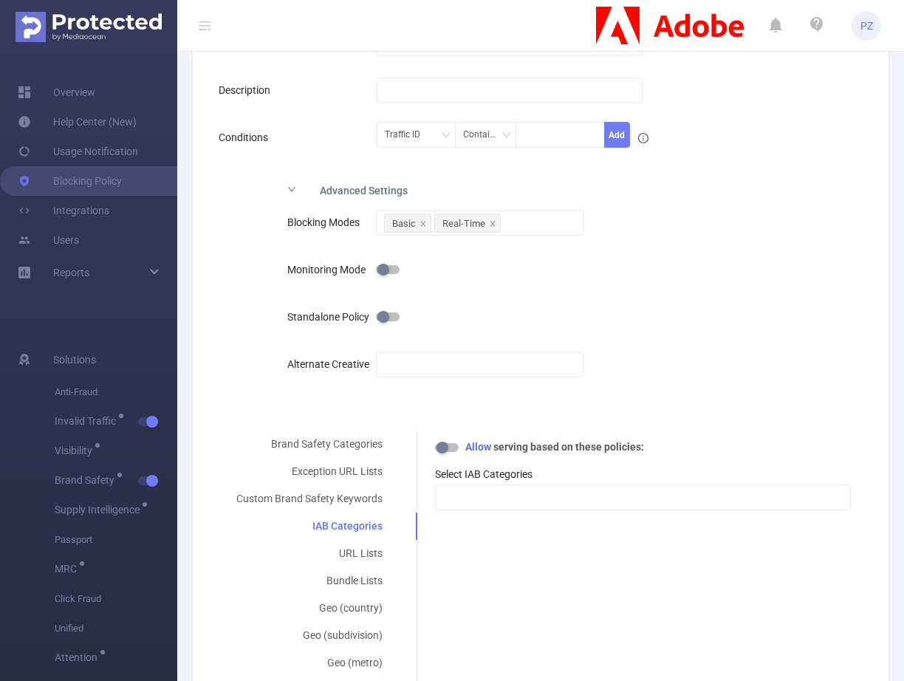
click at [450, 181] on div "Advanced Settings" at bounding box center [465, 189] width 380 height 31
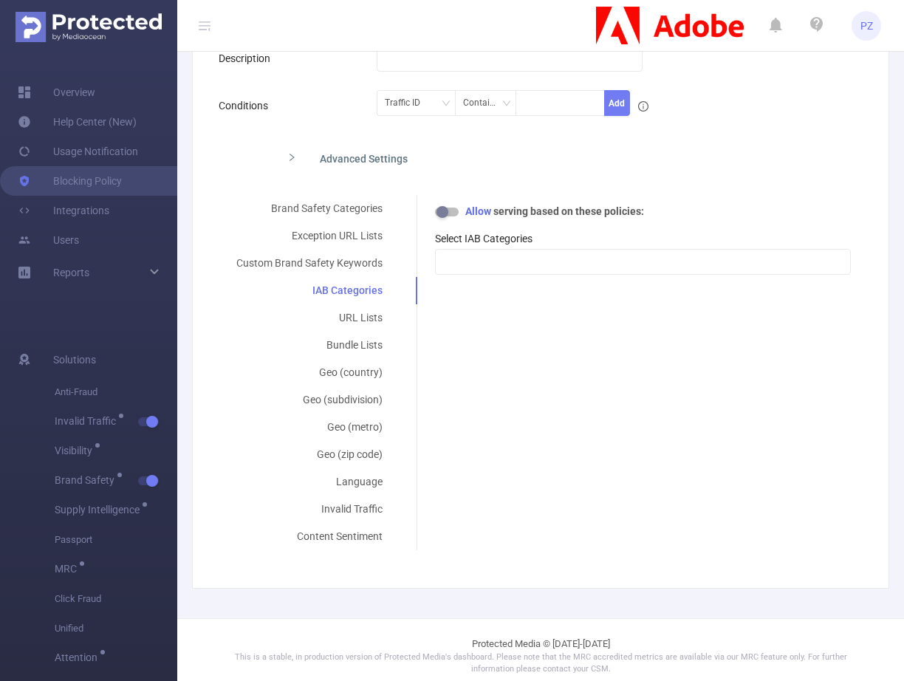
scroll to position [213, 0]
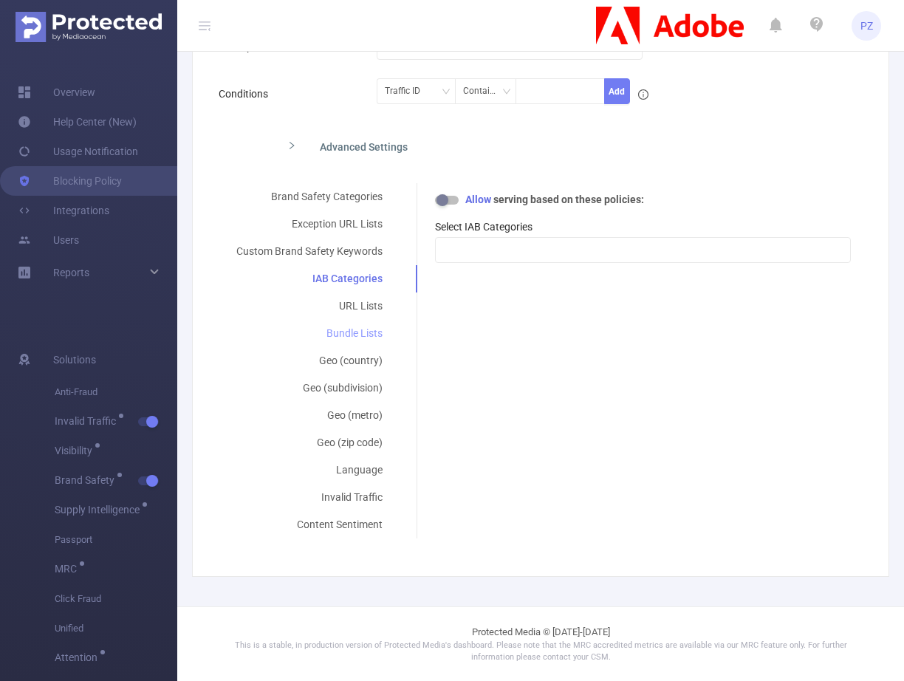
click at [373, 343] on div "Bundle Lists" at bounding box center [310, 333] width 182 height 27
click at [364, 395] on div "Geo (subdivision)" at bounding box center [310, 387] width 182 height 27
click at [511, 253] on div at bounding box center [643, 250] width 400 height 24
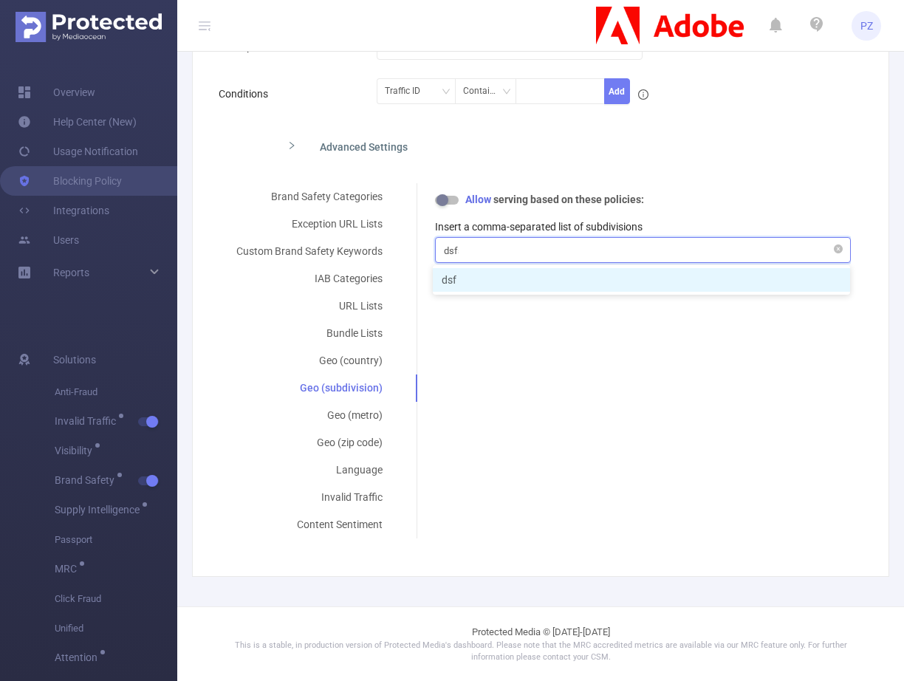
type input "dsfsdf"
click at [498, 279] on li "dsfsdf" at bounding box center [641, 280] width 417 height 24
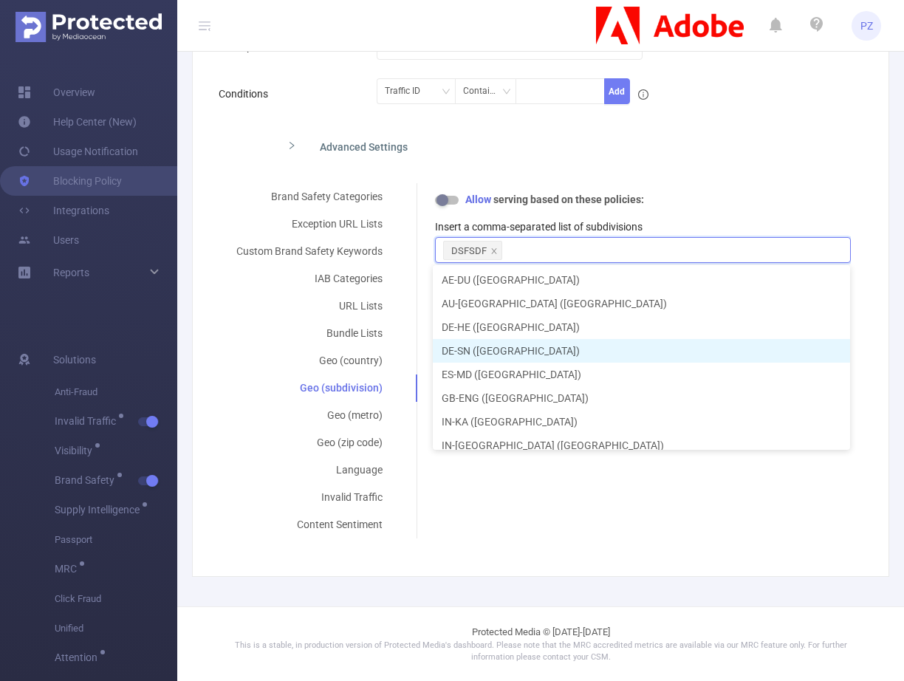
scroll to position [7, 0]
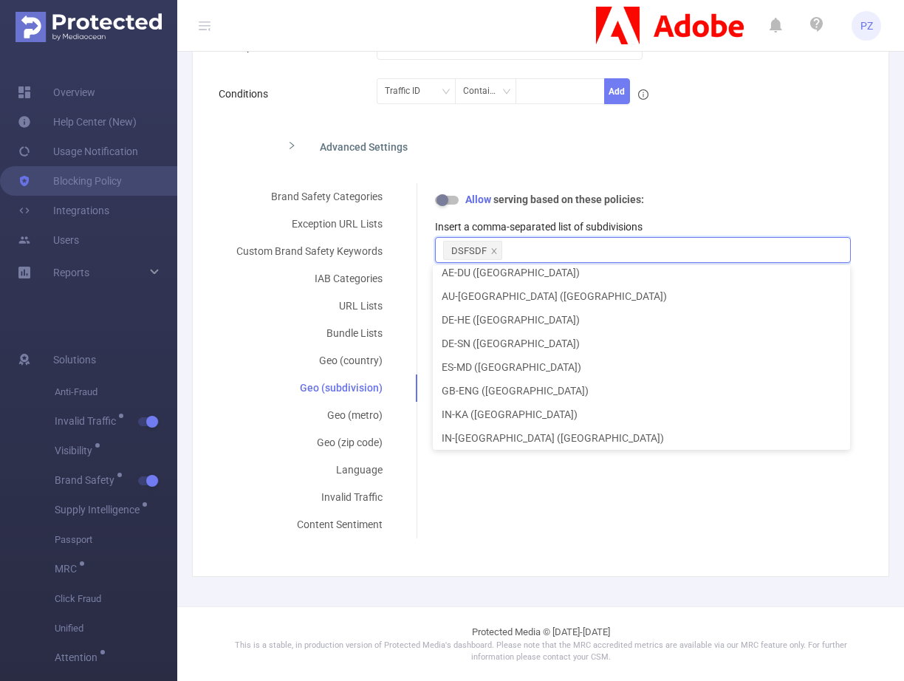
click at [520, 513] on div "Brand Safety Categories Exception URL Lists Custom Brand Safety Keywords IAB Ca…" at bounding box center [535, 360] width 632 height 355
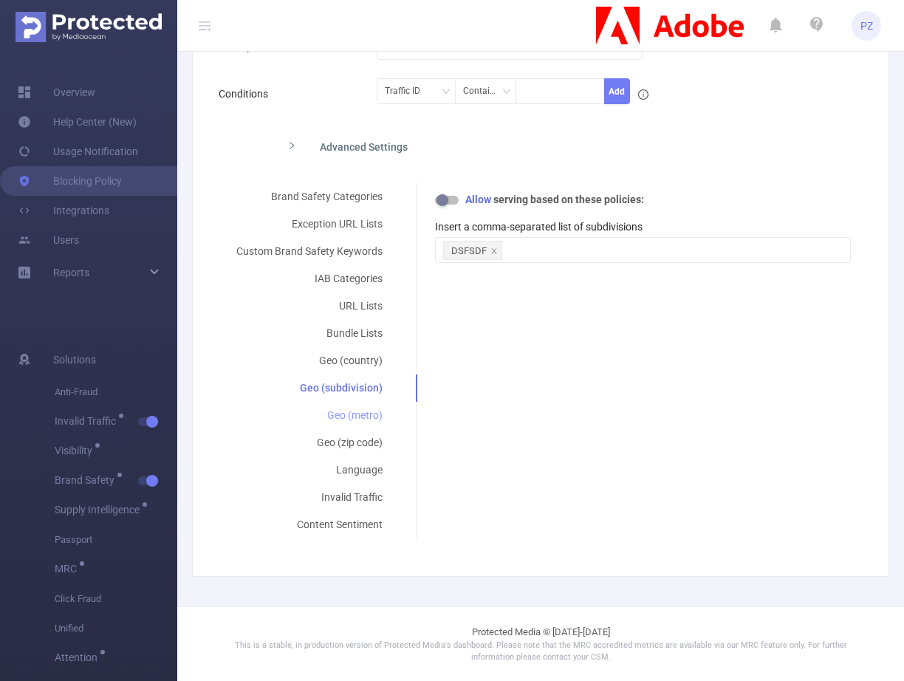
click at [373, 413] on div "Geo (metro)" at bounding box center [310, 415] width 182 height 27
click at [368, 466] on div "Language" at bounding box center [310, 469] width 182 height 27
click at [495, 258] on div at bounding box center [643, 250] width 400 height 24
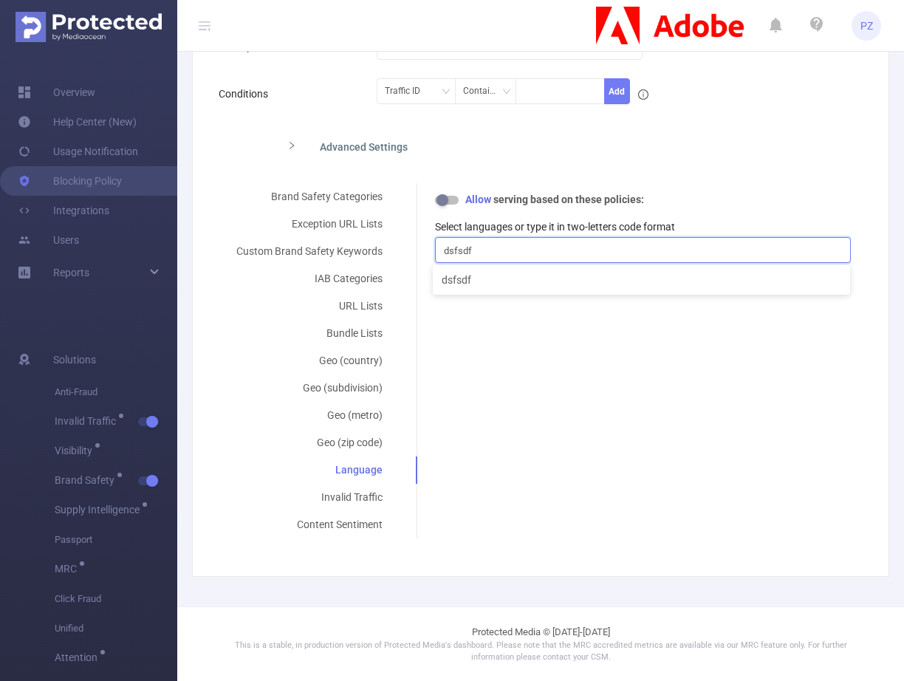
type input "dsfsdf"
click at [523, 376] on div "Brand Safety Categories Exception URL Lists Custom Brand Safety Keywords IAB Ca…" at bounding box center [535, 360] width 632 height 355
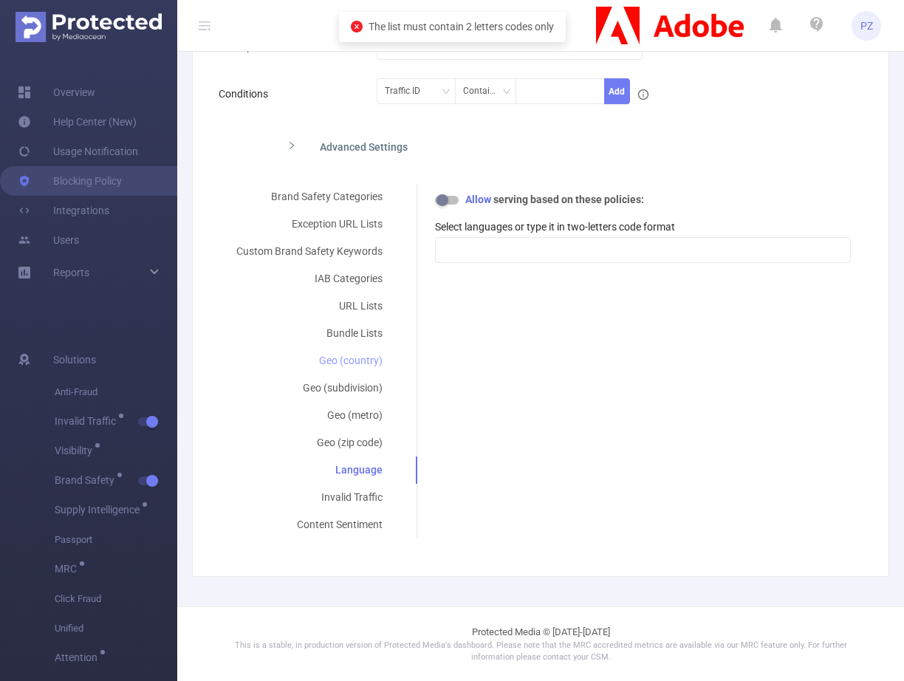
click at [352, 360] on div "Geo (country)" at bounding box center [310, 360] width 182 height 27
click at [349, 383] on div "Geo (subdivision)" at bounding box center [310, 387] width 182 height 27
click at [354, 397] on div "Geo (subdivision)" at bounding box center [310, 387] width 182 height 27
click at [354, 420] on div "Geo (metro)" at bounding box center [310, 415] width 182 height 27
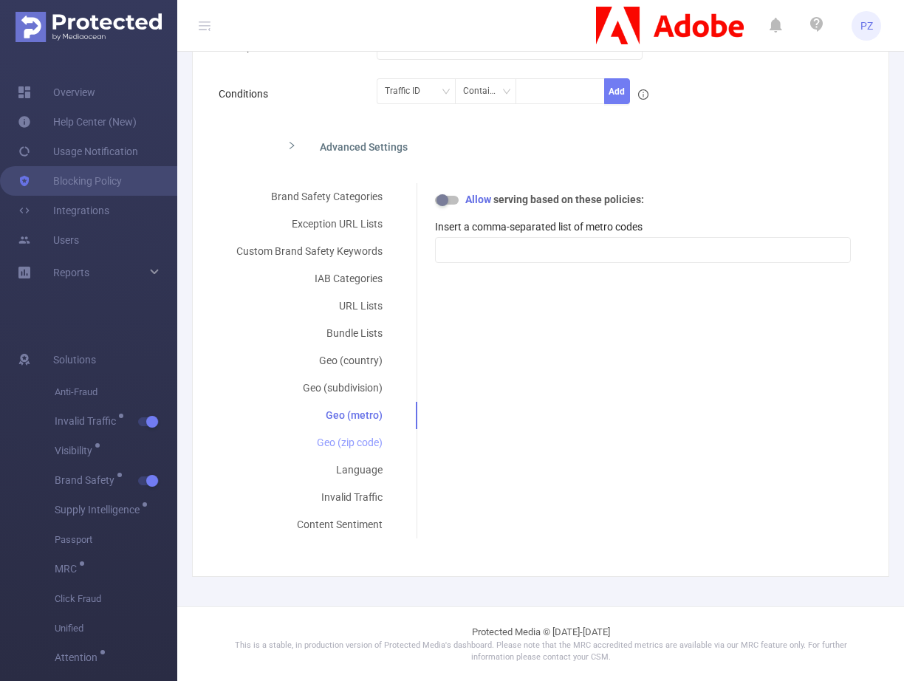
click at [354, 451] on div "Geo (zip code)" at bounding box center [310, 442] width 182 height 27
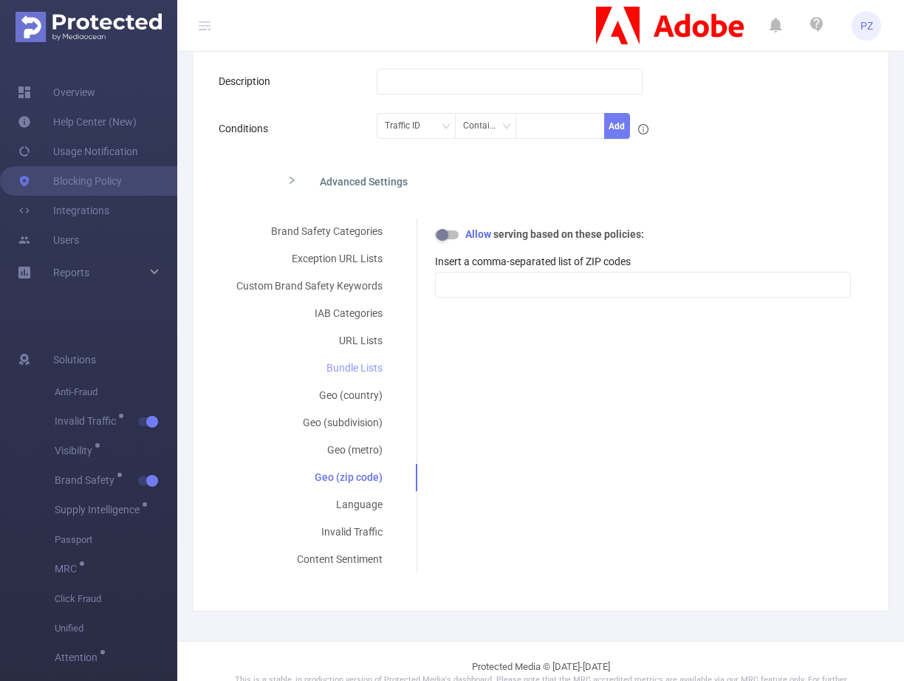
scroll to position [193, 0]
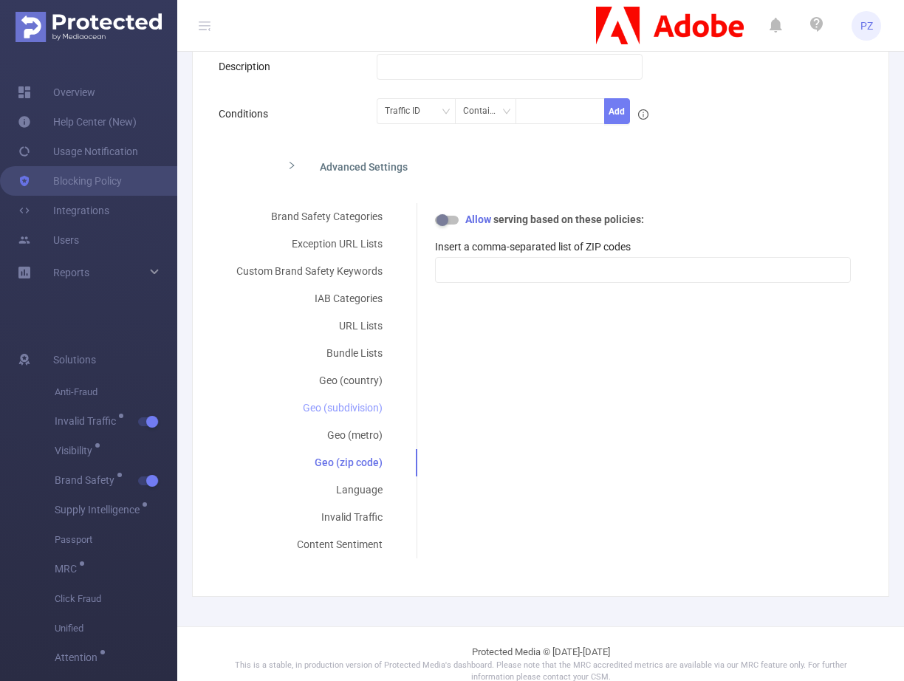
click at [359, 408] on div "Geo (subdivision)" at bounding box center [310, 407] width 182 height 27
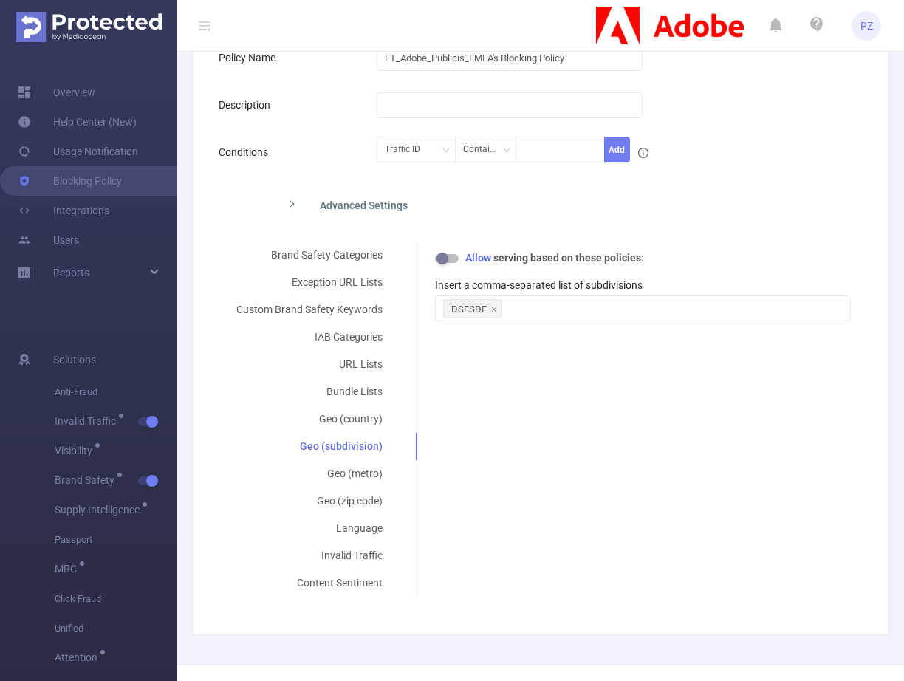
scroll to position [162, 0]
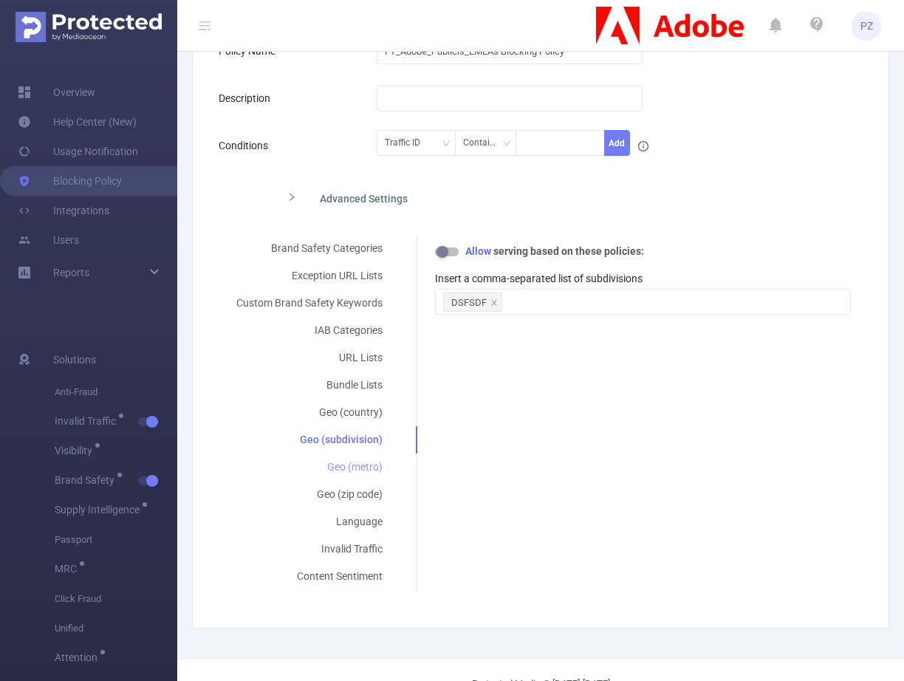
click at [354, 477] on div "Geo (metro)" at bounding box center [310, 466] width 182 height 27
click at [363, 434] on div "Geo (subdivision)" at bounding box center [310, 439] width 182 height 27
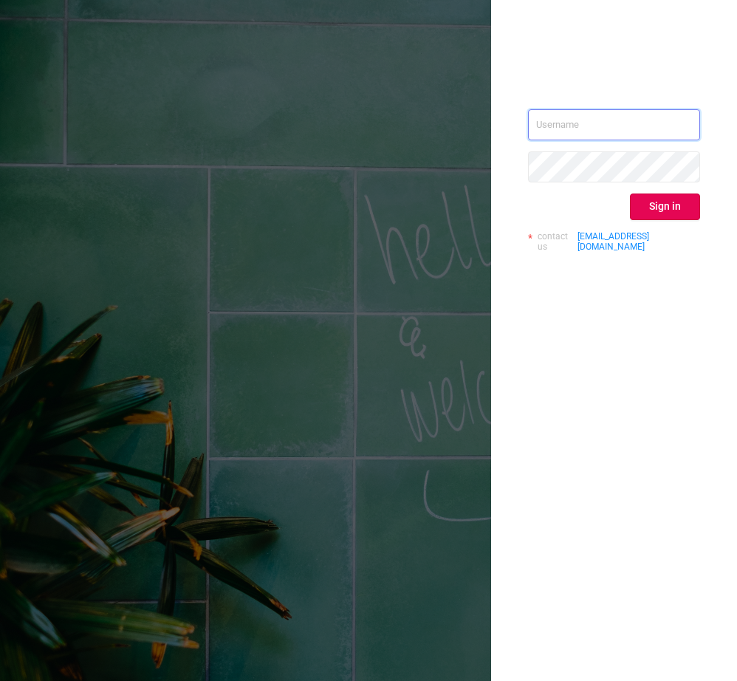
click at [612, 112] on input "text" at bounding box center [614, 124] width 172 height 31
type input "paz@protected.media"
click at [654, 223] on div "paz@protected.media Sign in contact us info@protected.media" at bounding box center [614, 186] width 172 height 154
click at [655, 208] on button "Sign in" at bounding box center [665, 206] width 70 height 27
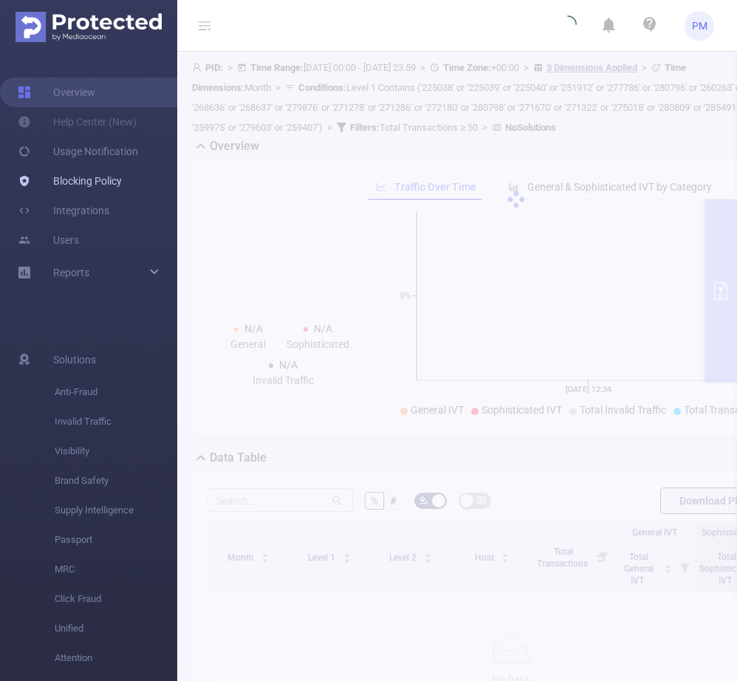
click at [85, 183] on link "Blocking Policy" at bounding box center [70, 181] width 104 height 30
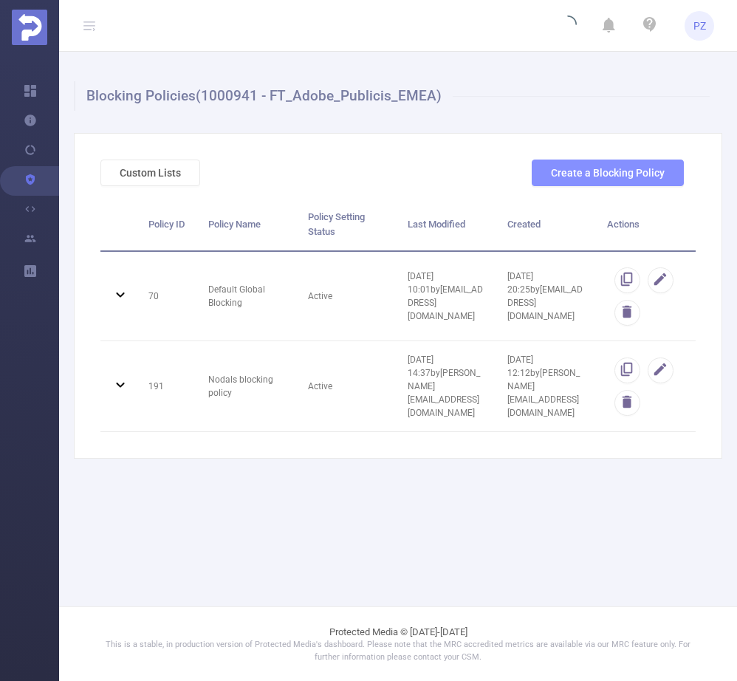
click at [576, 182] on button "Create a Blocking Policy" at bounding box center [608, 173] width 152 height 27
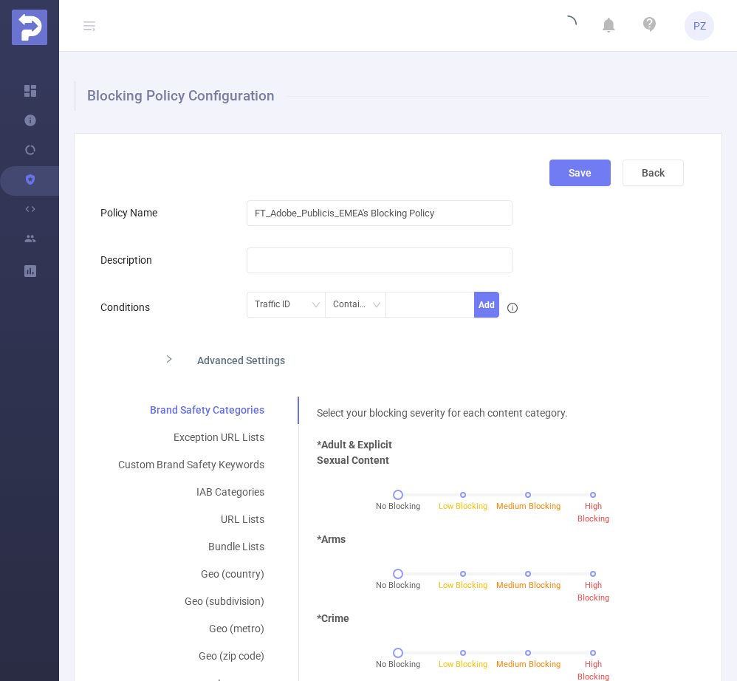
click at [239, 358] on div "Advanced Settings" at bounding box center [328, 358] width 350 height 31
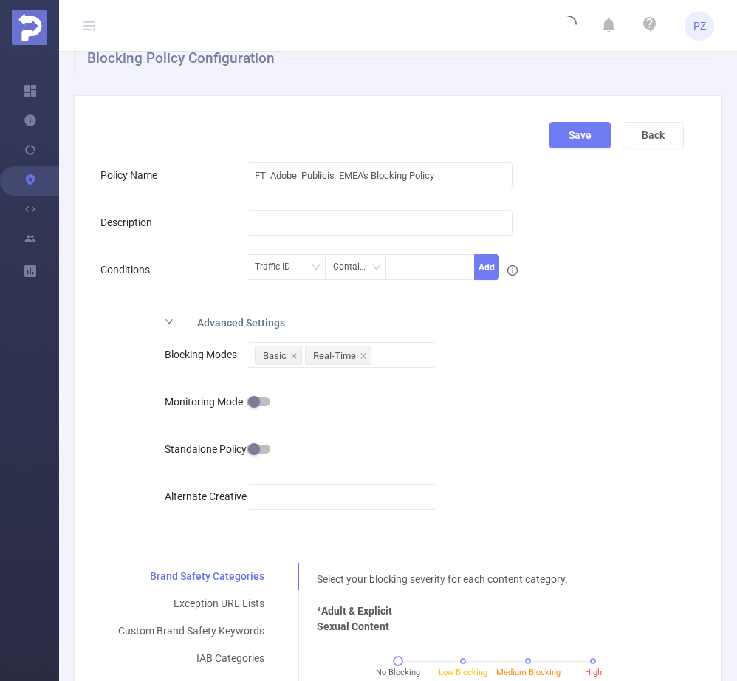
scroll to position [39, 0]
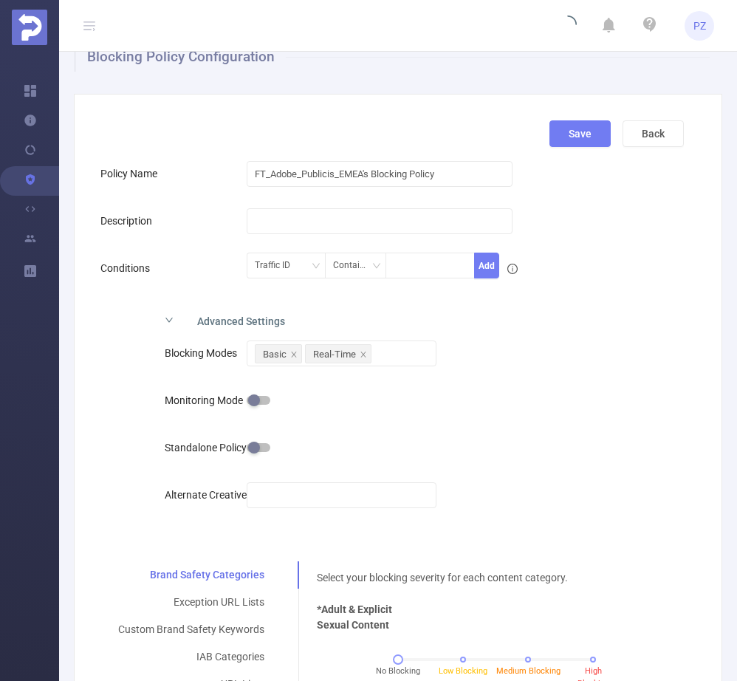
click at [222, 321] on div "Advanced Settings" at bounding box center [328, 319] width 350 height 31
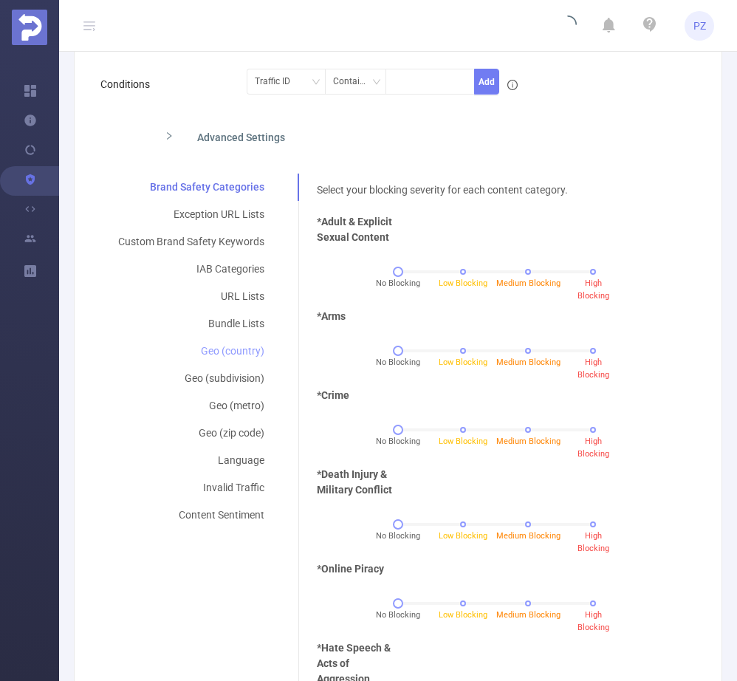
scroll to position [228, 0]
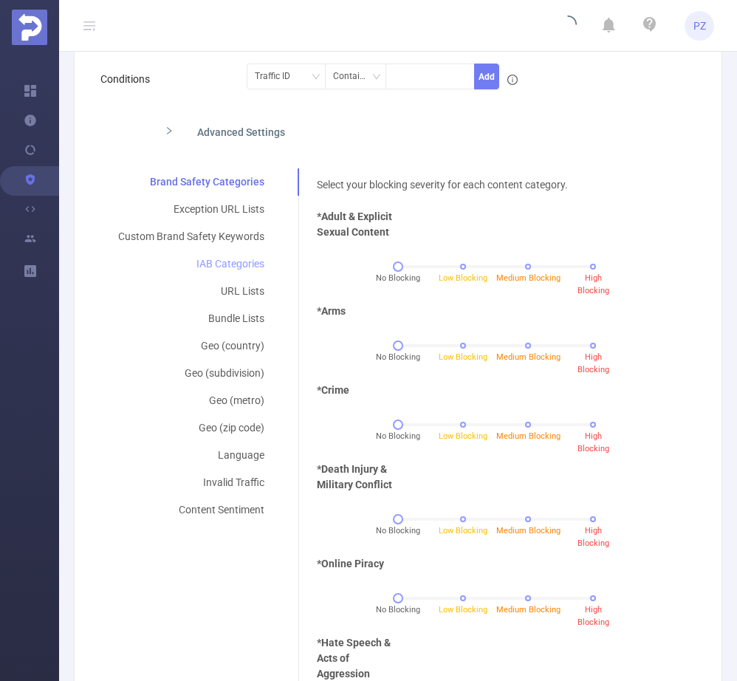
click at [223, 253] on div "IAB Categories" at bounding box center [191, 263] width 182 height 27
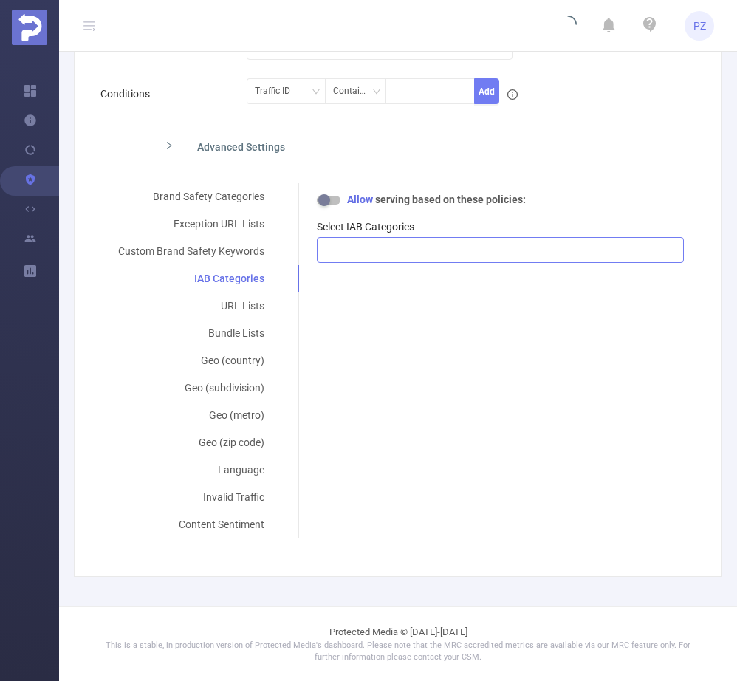
click at [383, 244] on div at bounding box center [500, 250] width 351 height 24
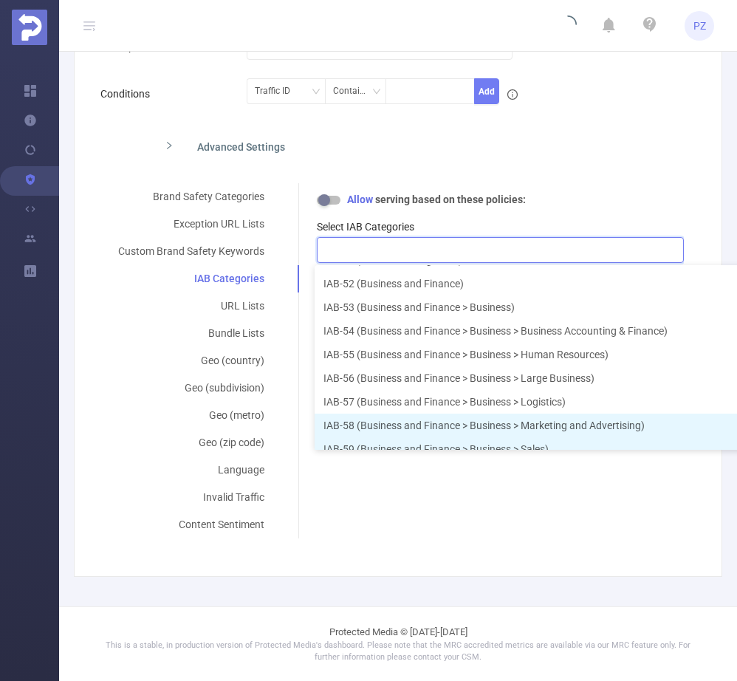
scroll to position [1142, 0]
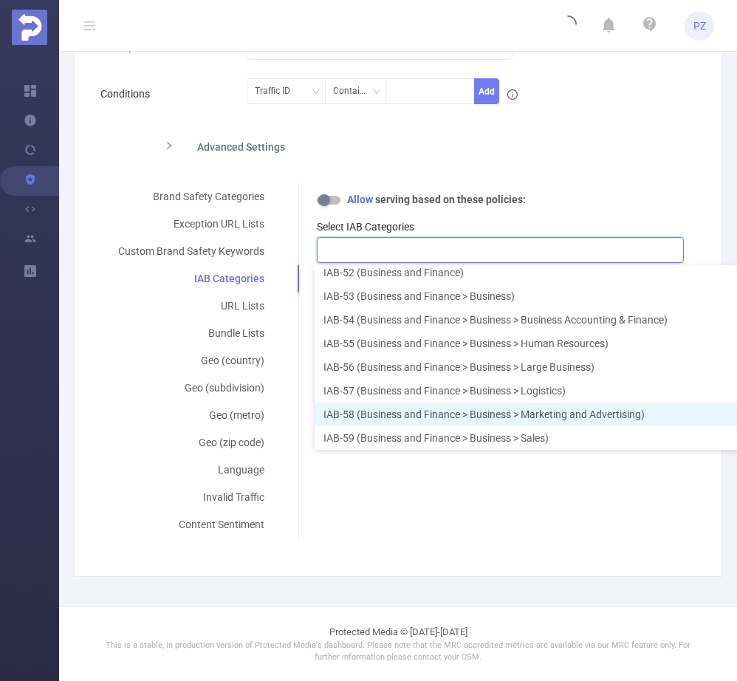
click at [413, 413] on li "IAB-58 (Business and Finance > Business > Marketing and Advertising)" at bounding box center [593, 414] width 557 height 24
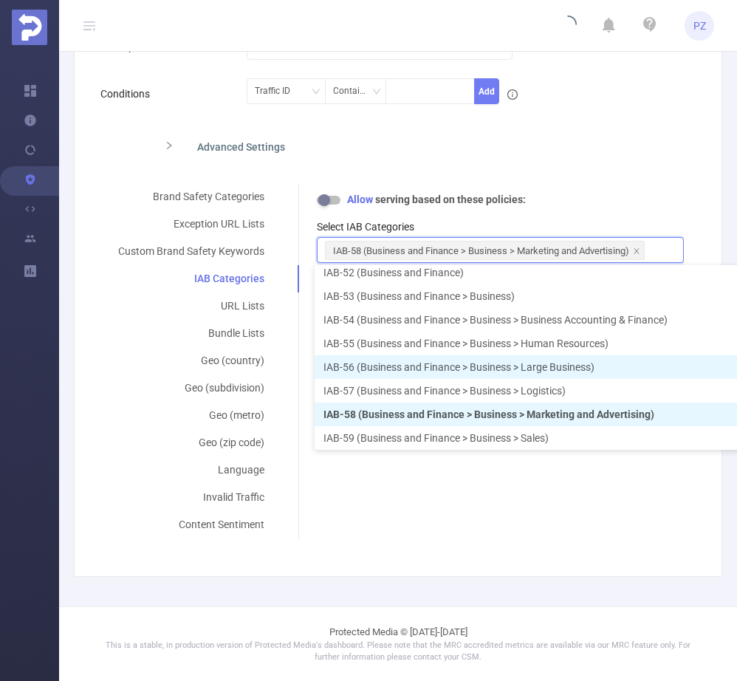
click at [413, 380] on li "IAB-57 (Business and Finance > Business > Logistics)" at bounding box center [593, 391] width 557 height 24
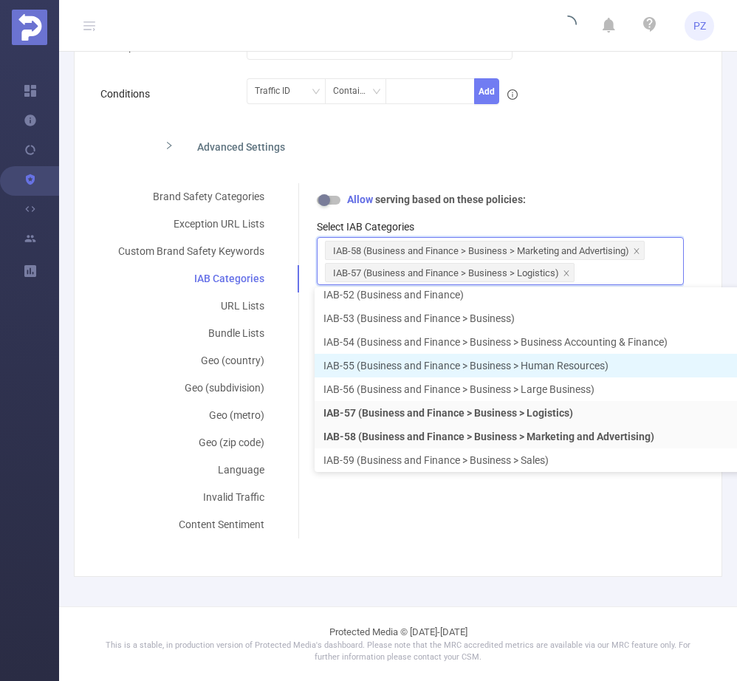
click at [413, 360] on li "IAB-55 (Business and Finance > Business > Human Resources)" at bounding box center [593, 366] width 557 height 24
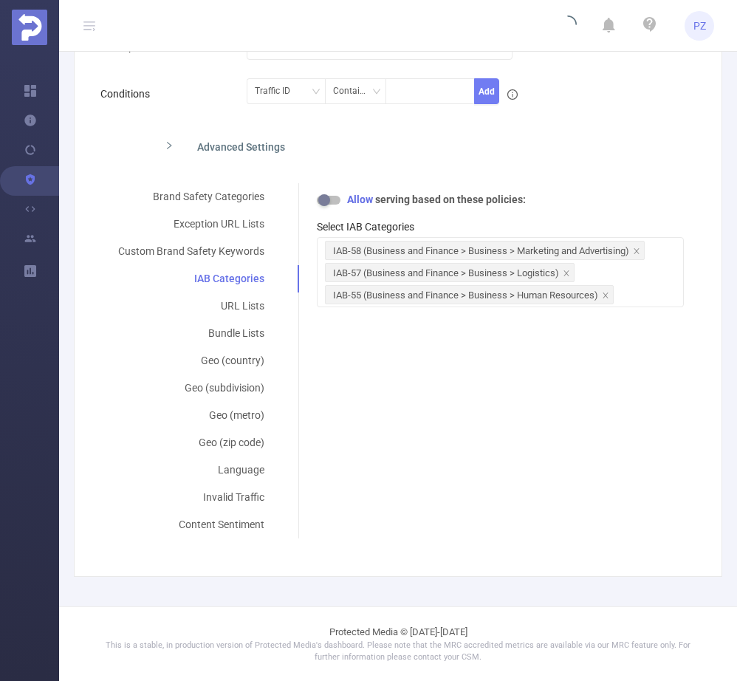
click at [616, 197] on div "Allow serving based on these policies:" at bounding box center [500, 200] width 367 height 16
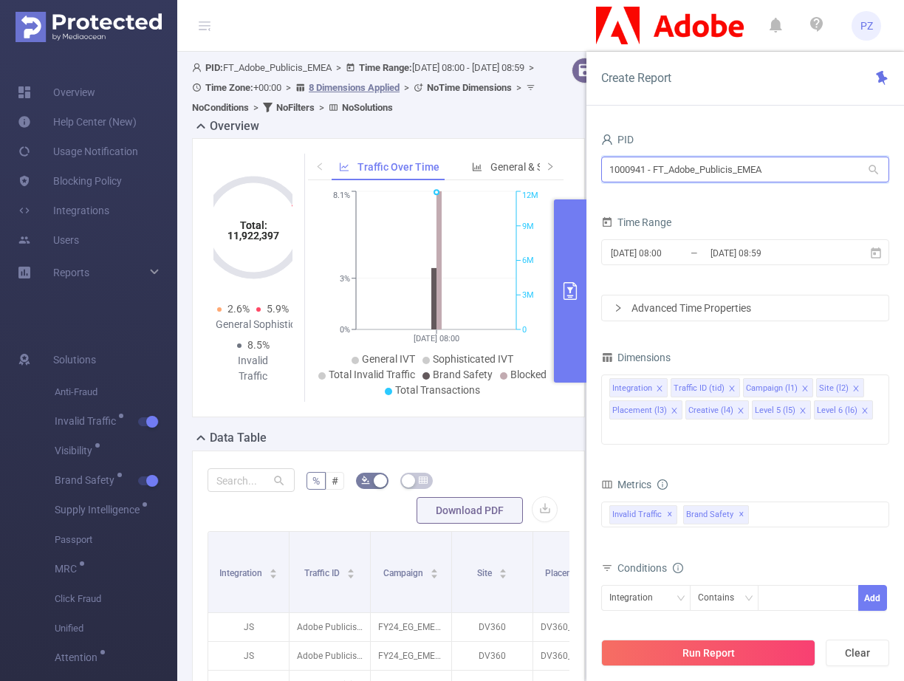
click at [672, 168] on input "1000941 - FT_Adobe_Publicis_EMEA" at bounding box center [745, 170] width 288 height 26
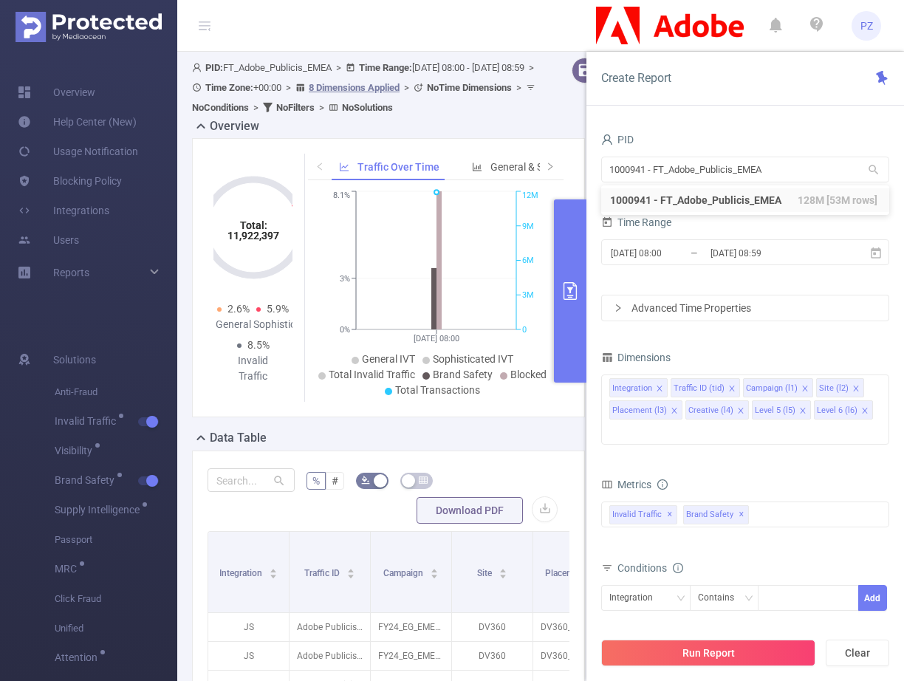
click at [679, 276] on div "Time Range 2025-10-08 08:00 _ 2025-10-08 08:59" at bounding box center [745, 244] width 288 height 65
click at [739, 506] on span "✕" at bounding box center [742, 515] width 6 height 18
click at [736, 501] on div "Invalid Traffic ✕" at bounding box center [745, 514] width 288 height 26
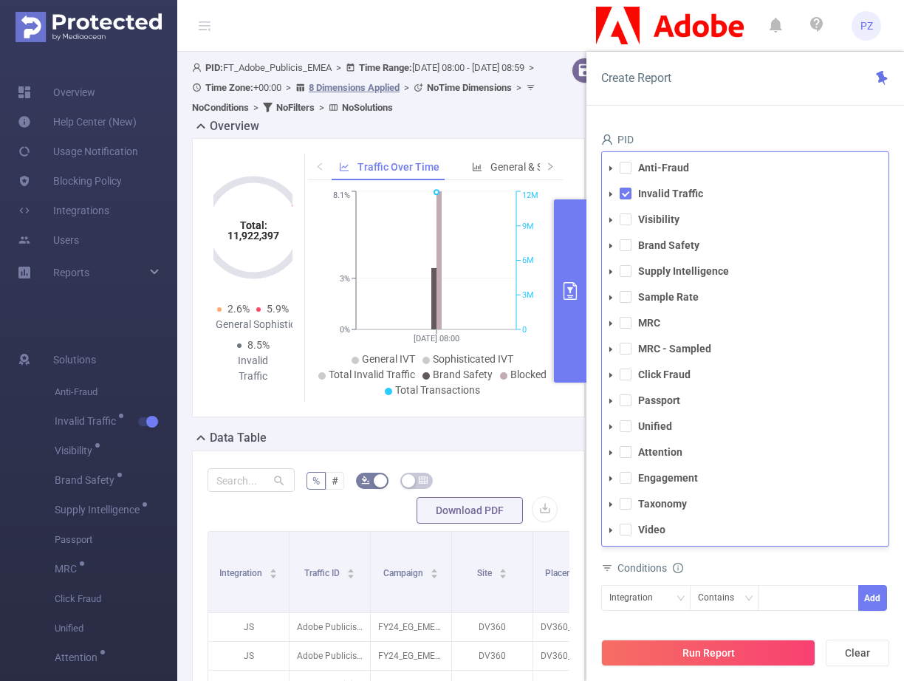
click at [732, 558] on div "Conditions" at bounding box center [745, 570] width 288 height 24
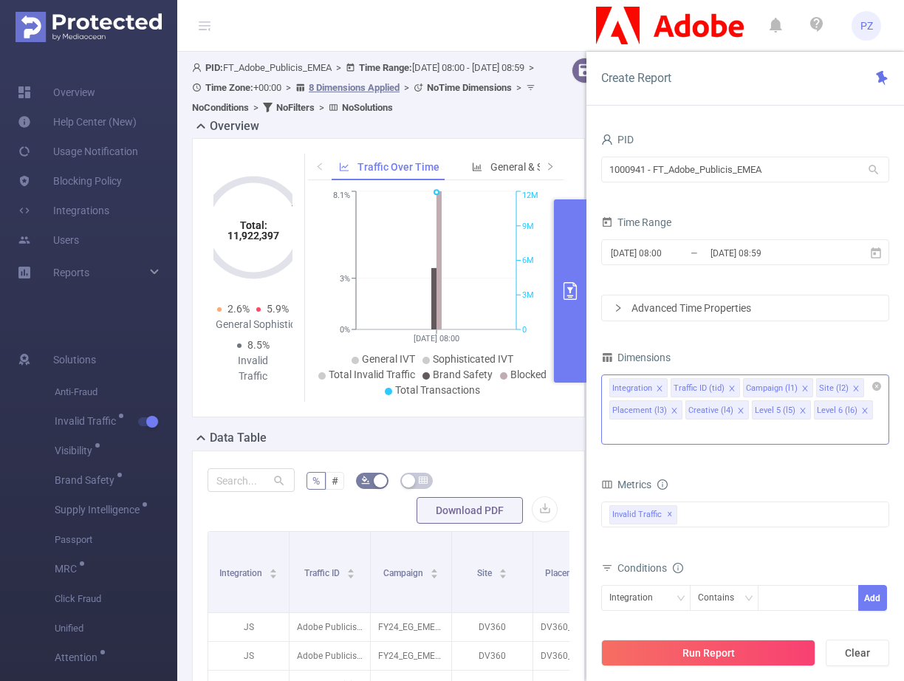
click at [617, 422] on input at bounding box center [612, 431] width 7 height 19
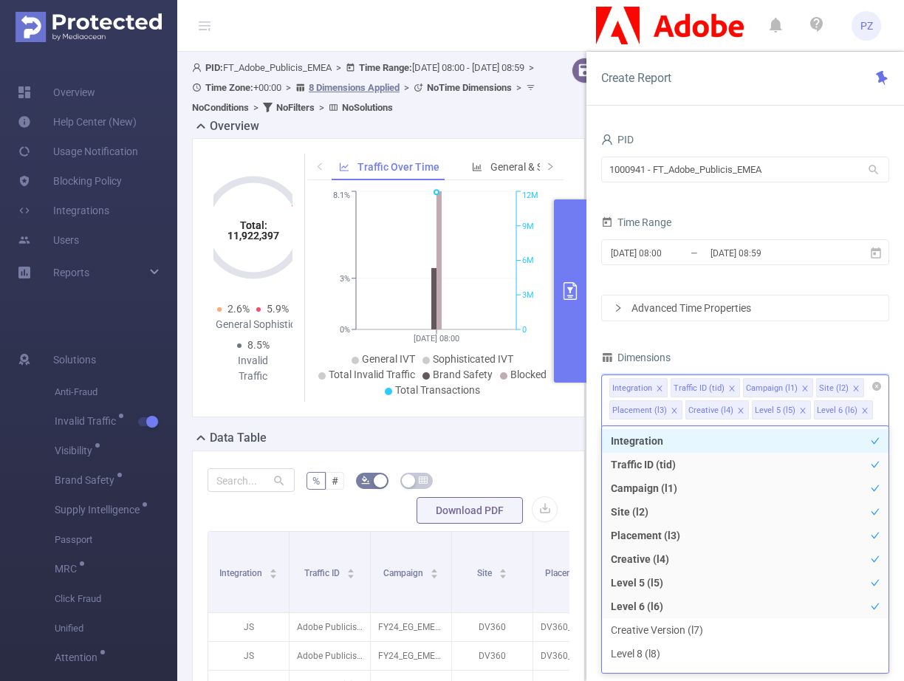
click at [862, 410] on icon "icon: close" at bounding box center [864, 410] width 5 height 5
click at [800, 409] on icon "icon: close" at bounding box center [802, 410] width 7 height 7
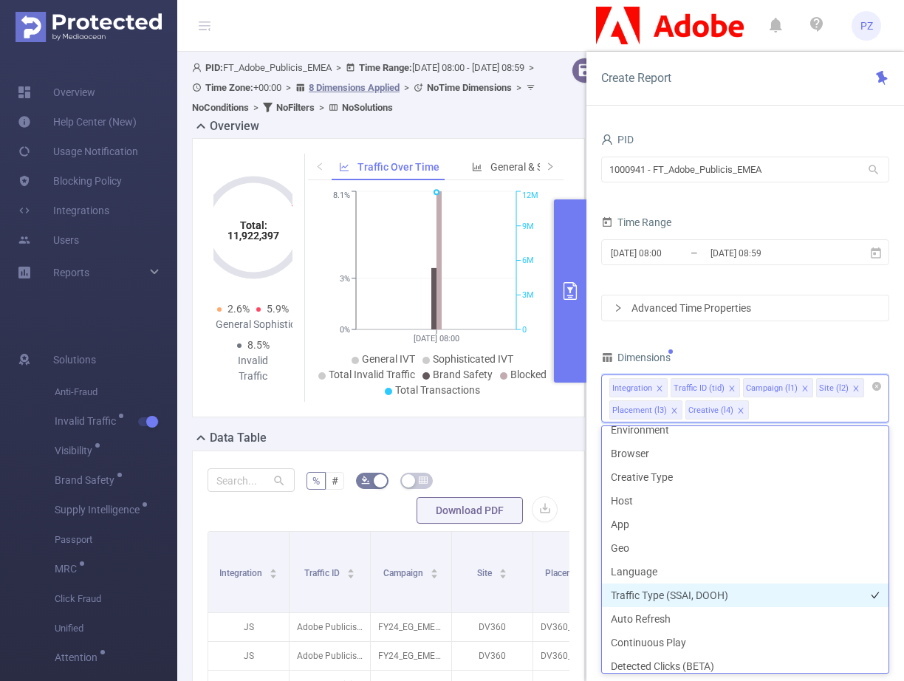
click at [714, 593] on li "Traffic Type (SSAI, DOOH)" at bounding box center [745, 595] width 287 height 24
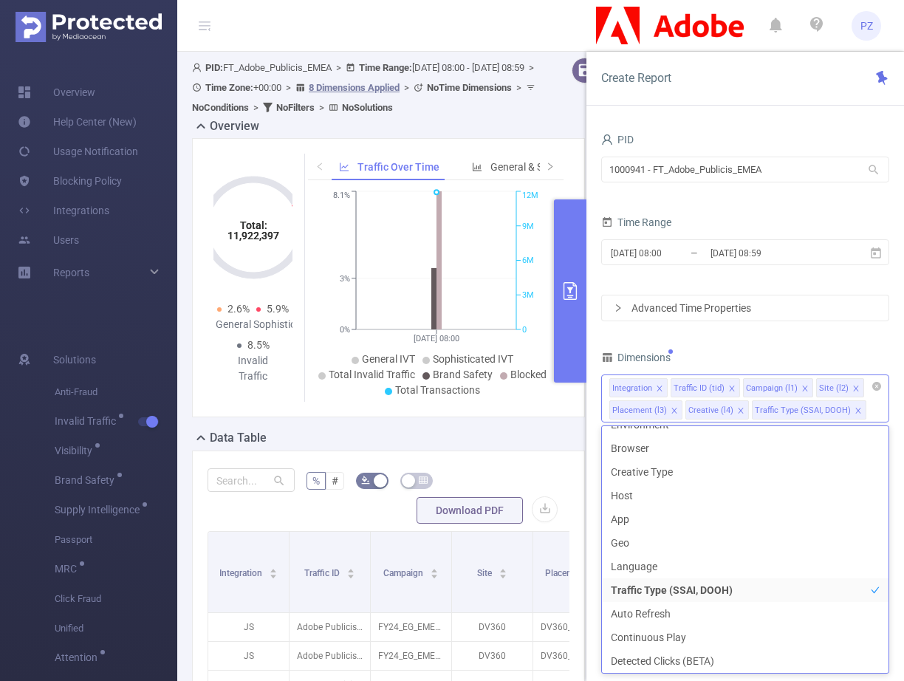
click at [716, 674] on div "Run Report Clear" at bounding box center [745, 653] width 318 height 56
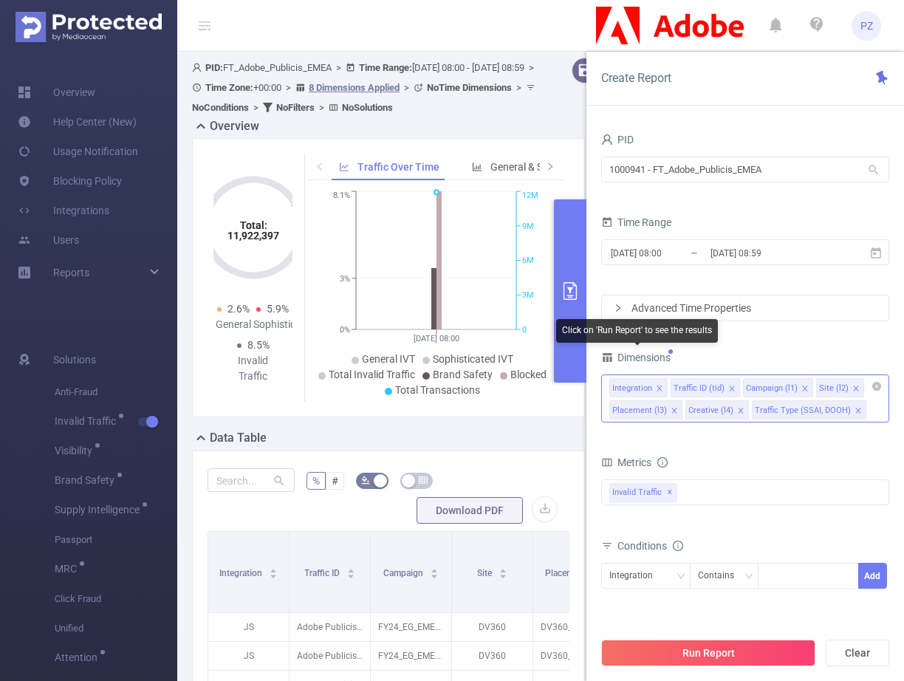
click at [595, 329] on div "Click on 'Run Report' to see the results" at bounding box center [637, 331] width 162 height 24
drag, startPoint x: 595, startPoint y: 329, endPoint x: 689, endPoint y: 331, distance: 93.8
click at [689, 331] on div "Click on 'Run Report' to see the results" at bounding box center [637, 331] width 162 height 24
drag, startPoint x: 689, startPoint y: 331, endPoint x: 631, endPoint y: 332, distance: 58.3
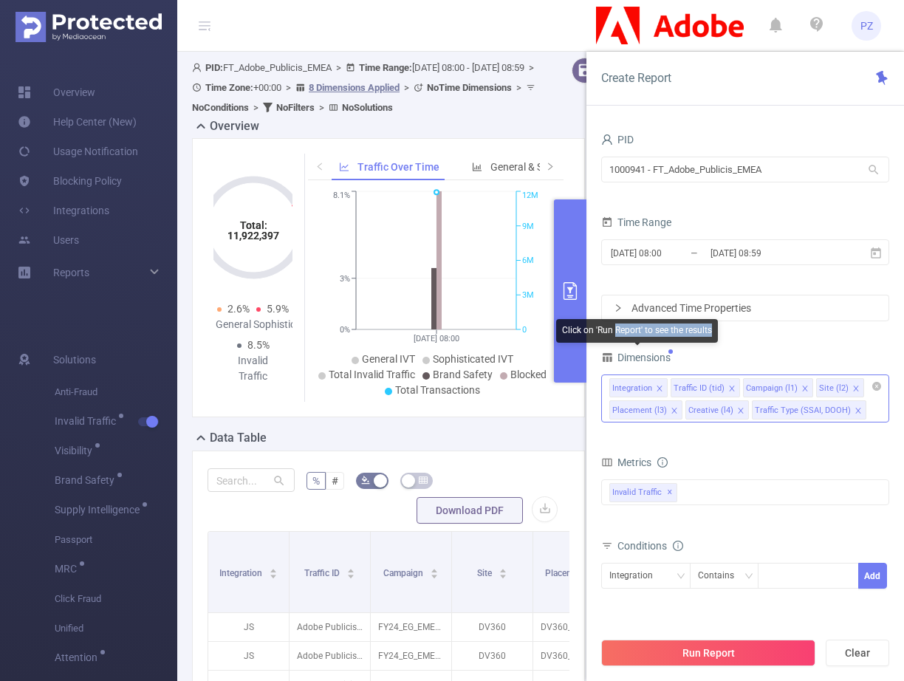
click at [631, 332] on div "Click on 'Run Report' to see the results" at bounding box center [637, 331] width 162 height 24
